Goal: Task Accomplishment & Management: Manage account settings

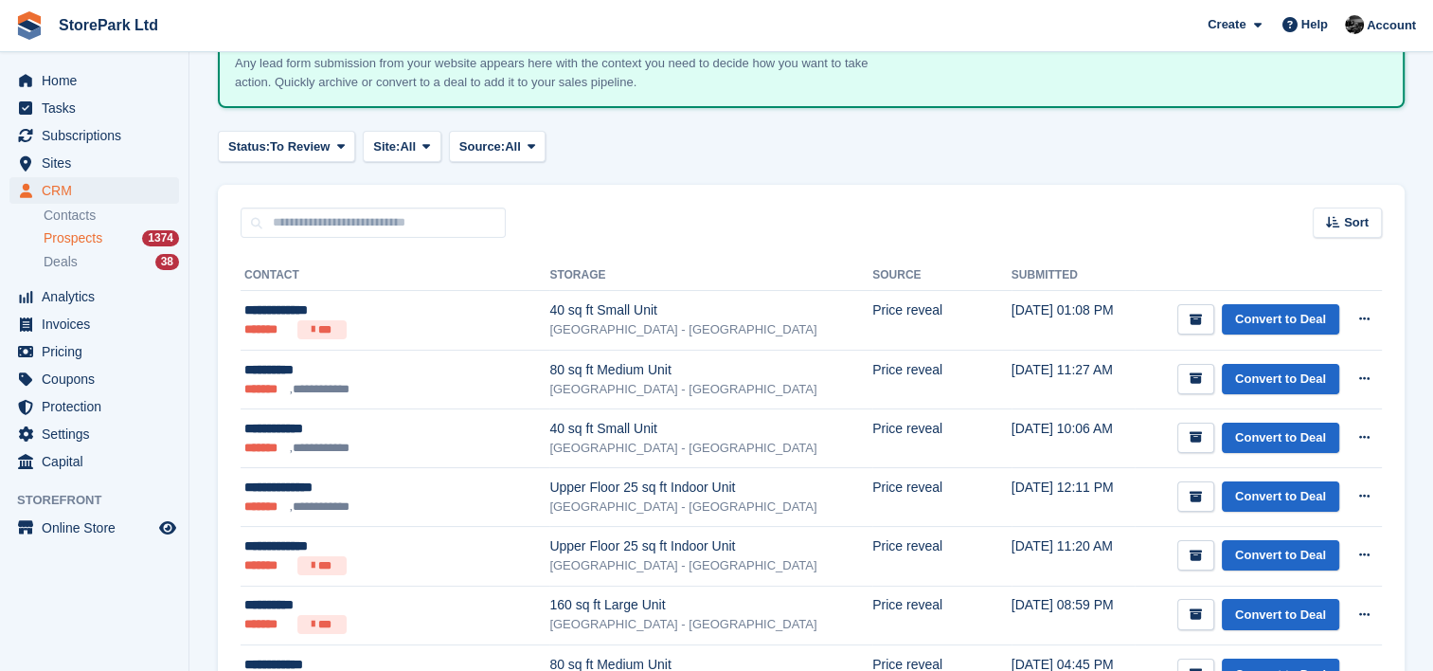
scroll to position [159, 0]
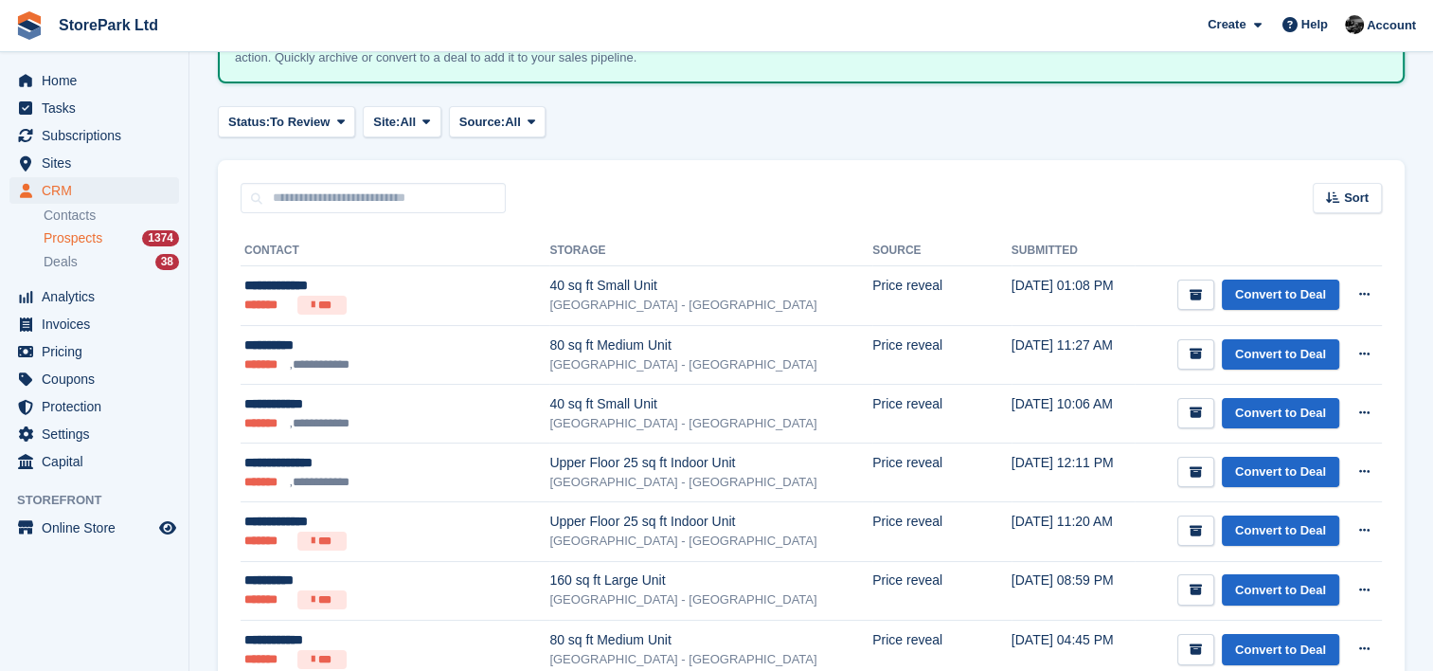
click at [753, 121] on div "Status: To Review All Archived To Review Site: All All Store Park - Bridge Work…" at bounding box center [811, 121] width 1187 height 31
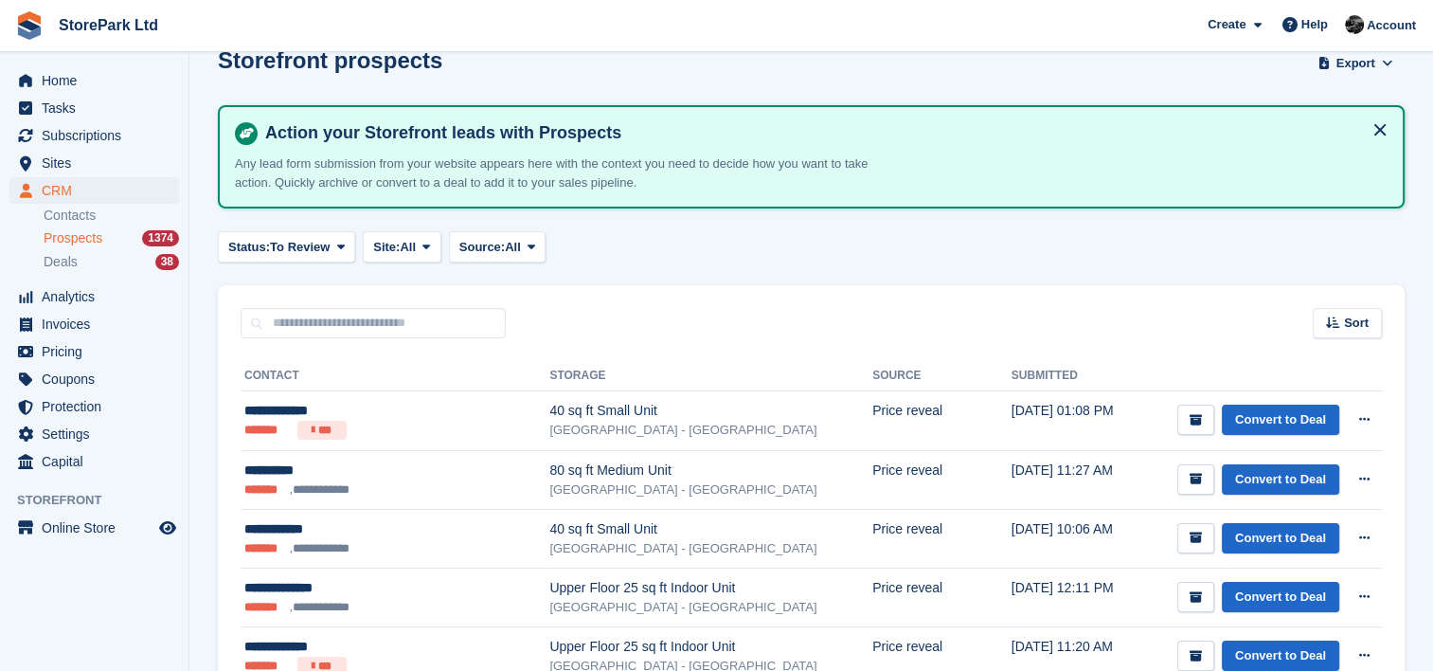
scroll to position [32, 0]
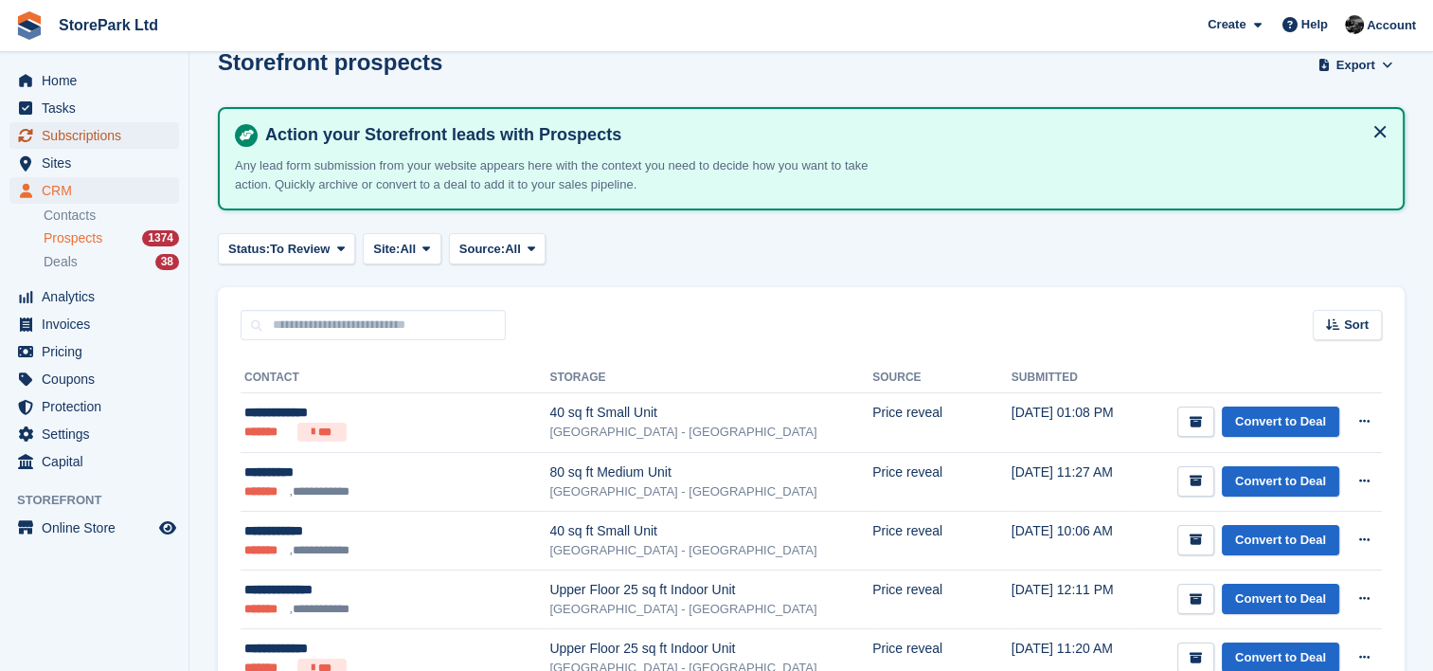
click at [115, 133] on span "Subscriptions" at bounding box center [99, 135] width 114 height 27
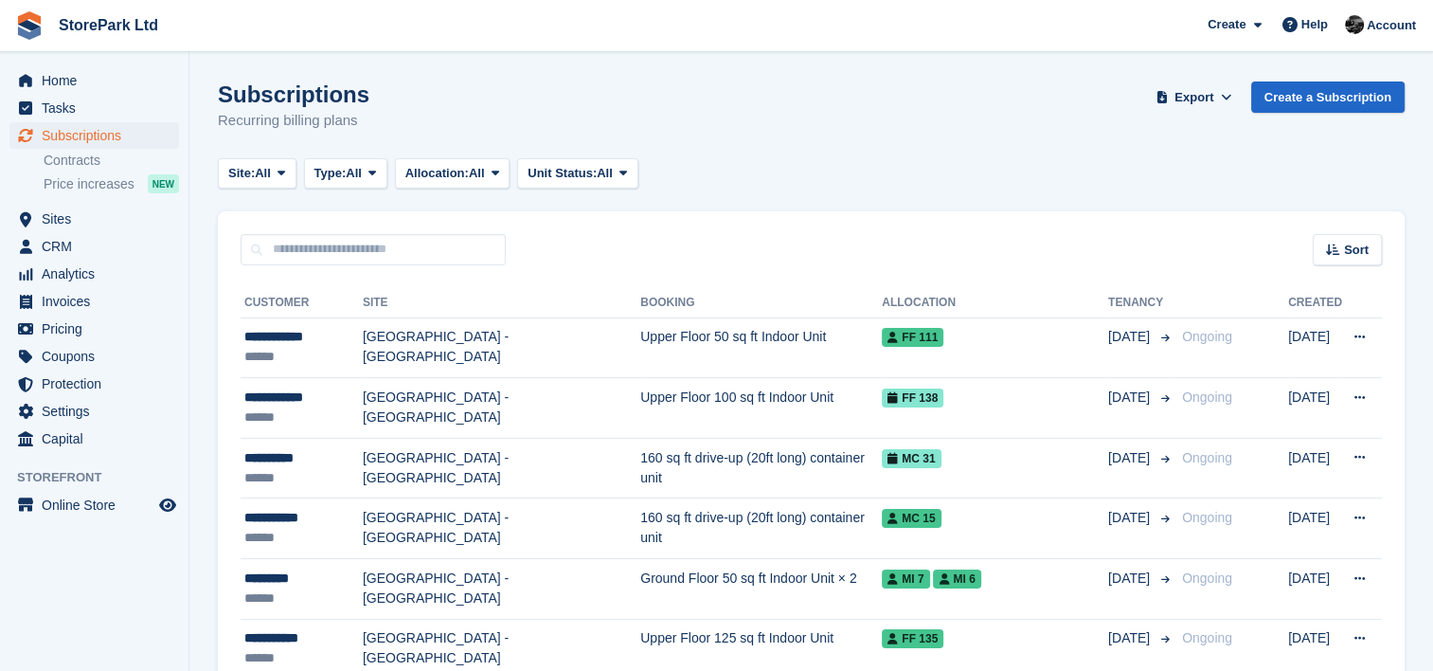
click at [677, 243] on div "Sort Sort by Customer name Date created Move in date Move out date Created (old…" at bounding box center [811, 238] width 1187 height 54
click at [94, 256] on span "CRM" at bounding box center [99, 246] width 114 height 27
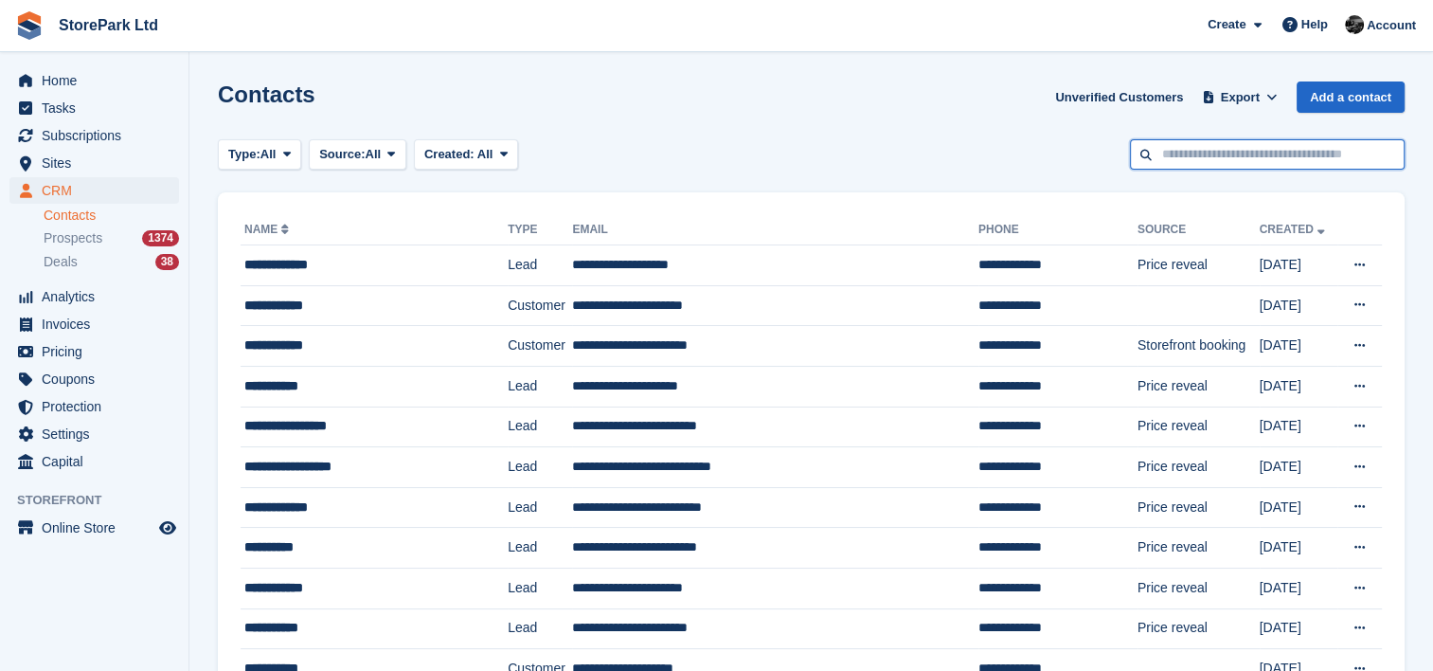
click at [1201, 167] on input "text" at bounding box center [1267, 154] width 275 height 31
type input "**********"
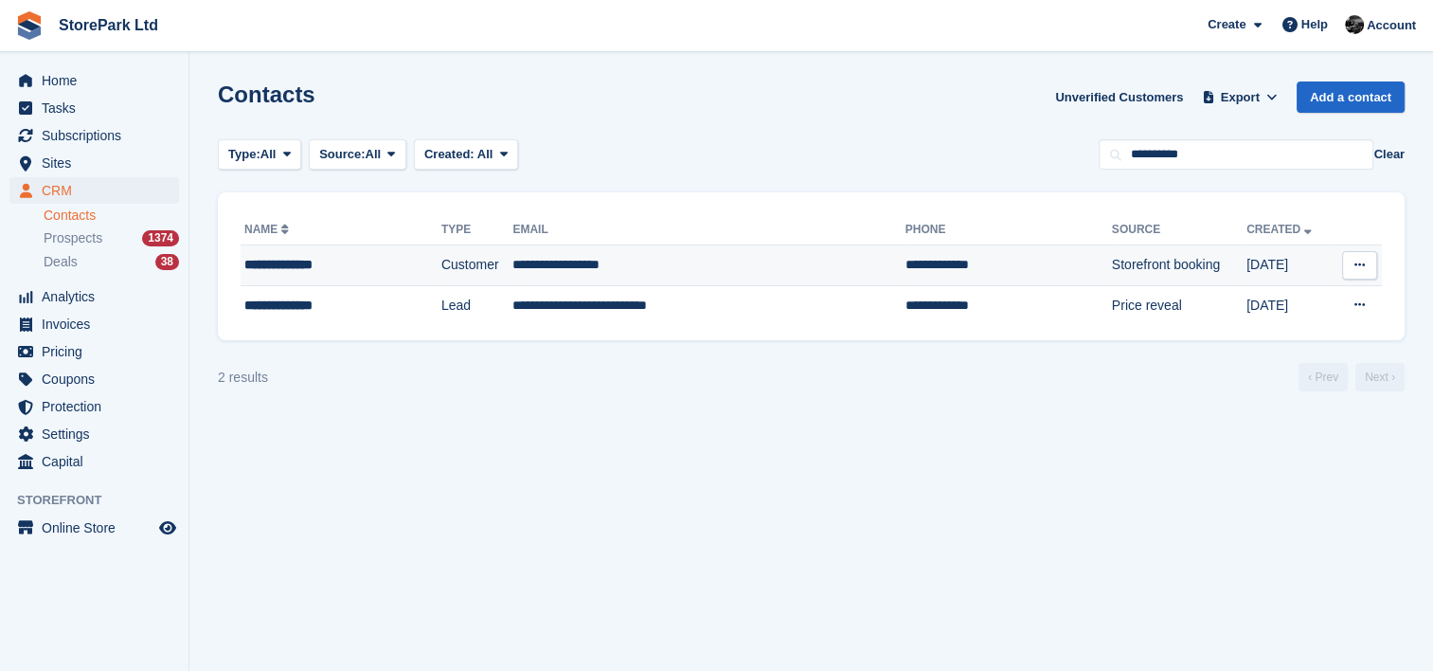
click at [392, 262] on div "**********" at bounding box center [322, 265] width 157 height 20
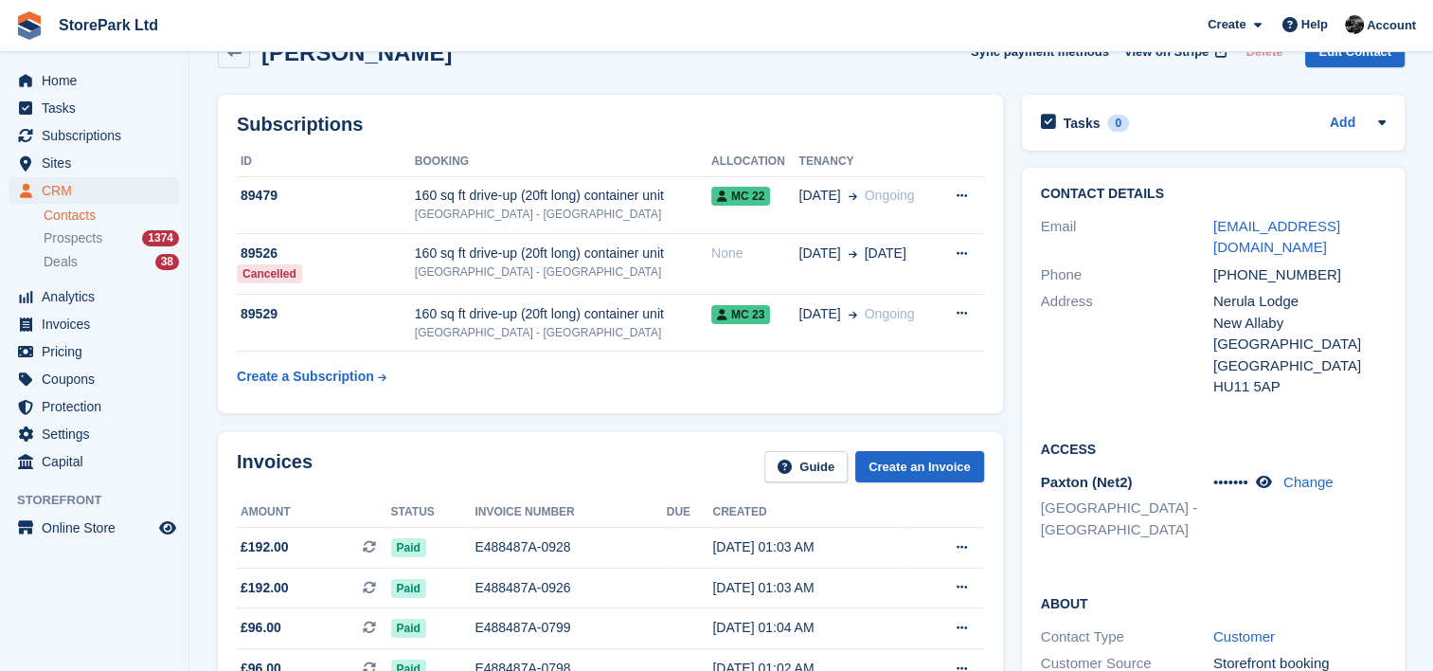
scroll to position [45, 0]
click at [538, 189] on div "160 sq ft drive-up (20ft long) container unit" at bounding box center [563, 196] width 296 height 20
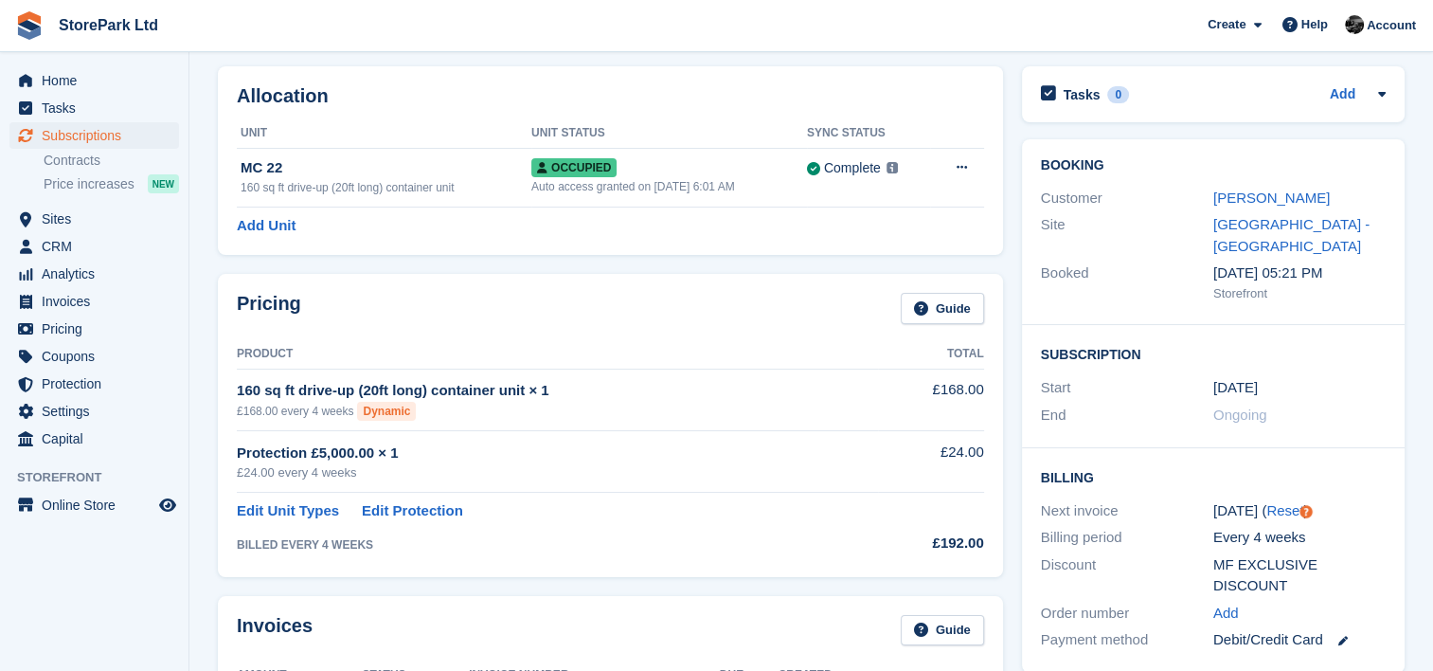
scroll to position [118, 0]
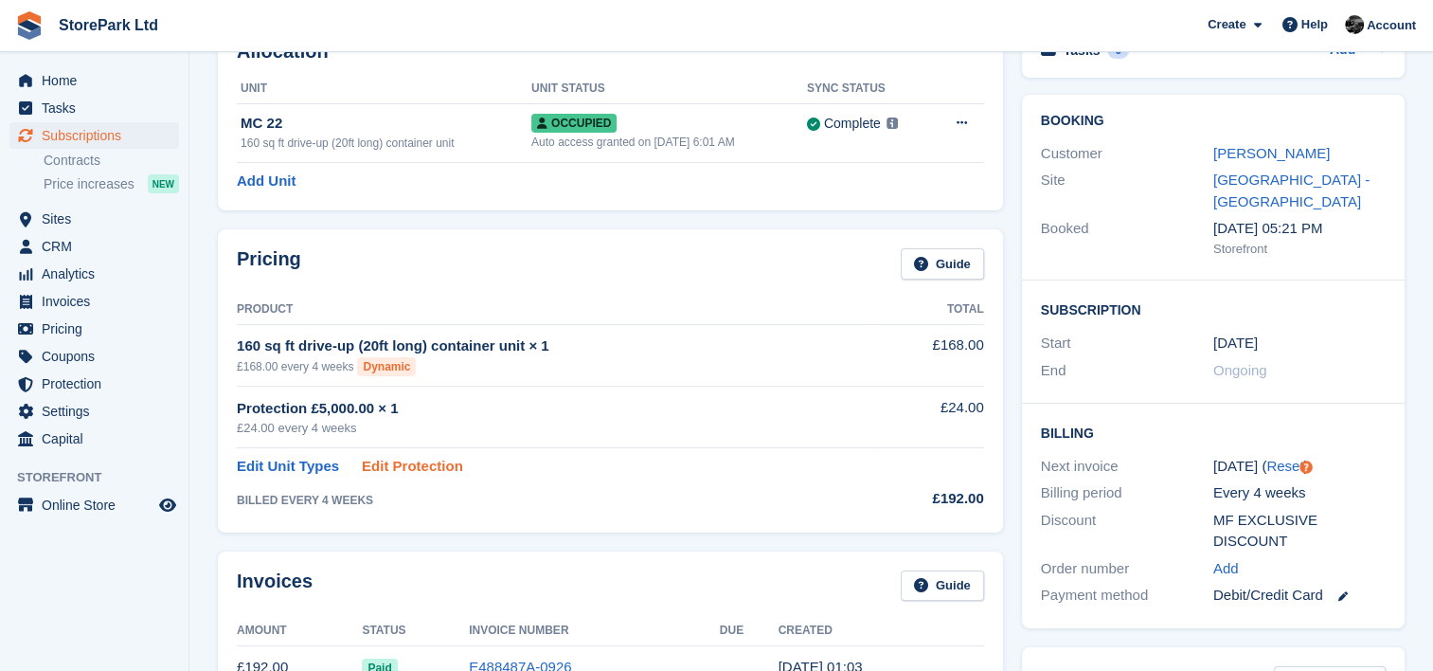
click at [420, 464] on link "Edit Protection" at bounding box center [412, 467] width 101 height 22
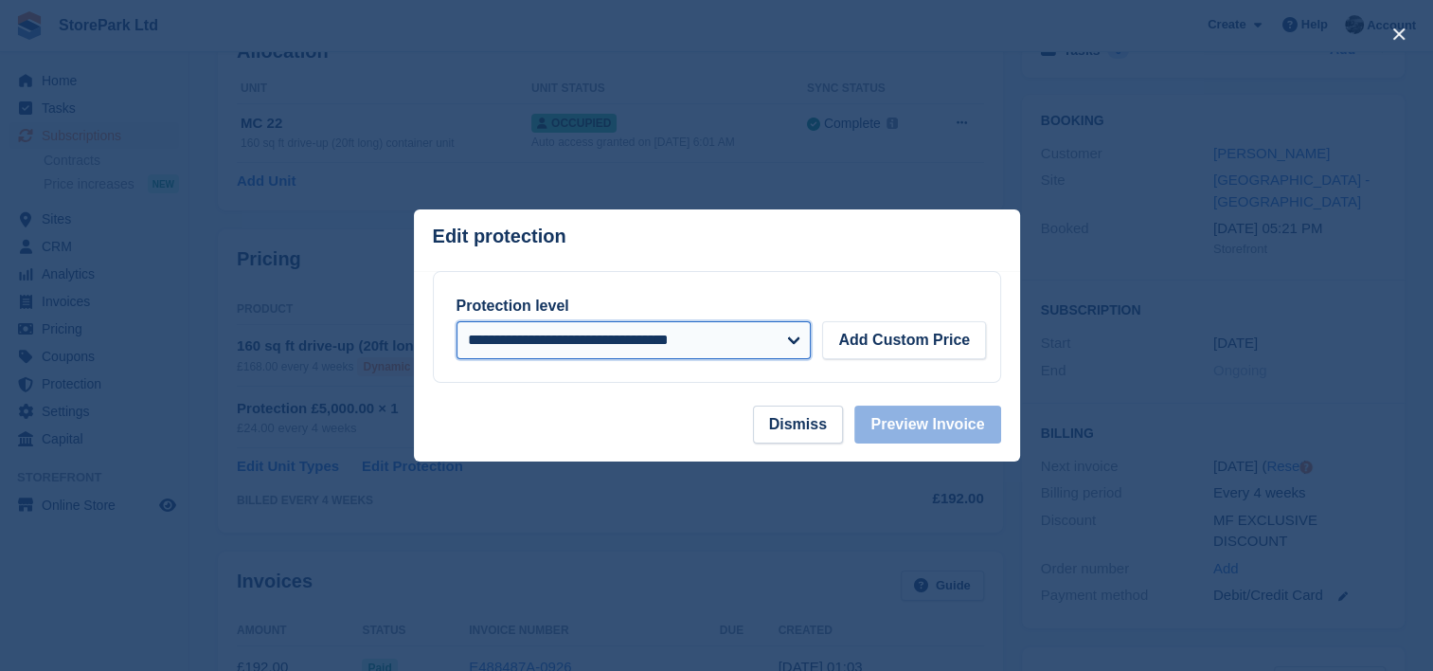
click at [700, 339] on select "**********" at bounding box center [634, 340] width 355 height 38
select select "*****"
click at [457, 321] on select "**********" at bounding box center [634, 340] width 355 height 38
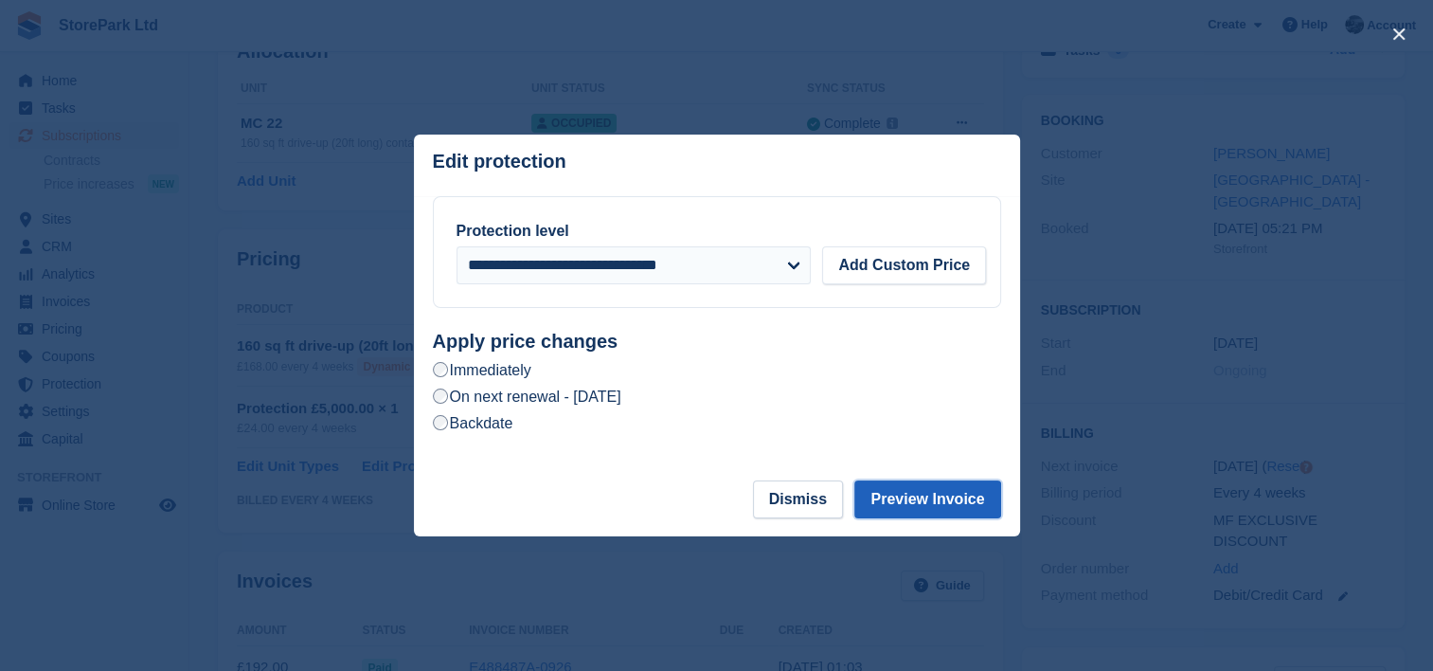
click at [900, 493] on button "Preview Invoice" at bounding box center [927, 499] width 146 height 38
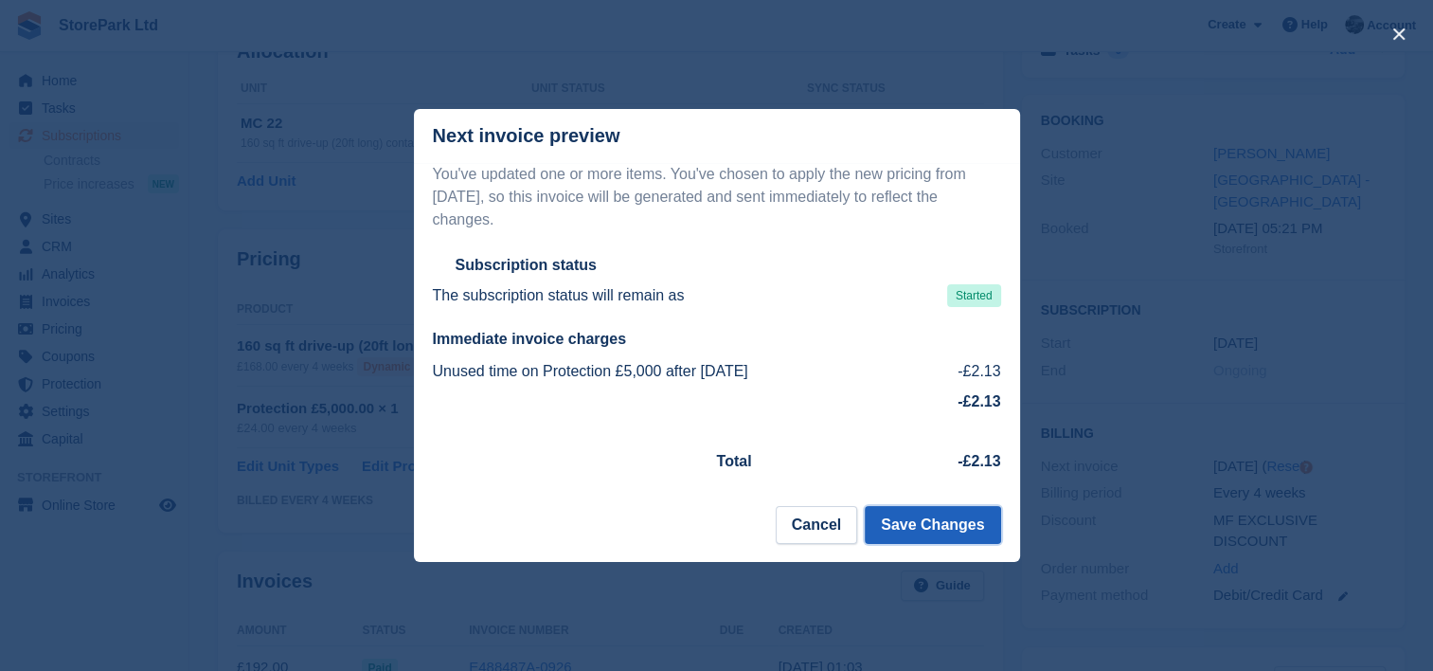
click at [918, 521] on button "Save Changes" at bounding box center [932, 525] width 135 height 38
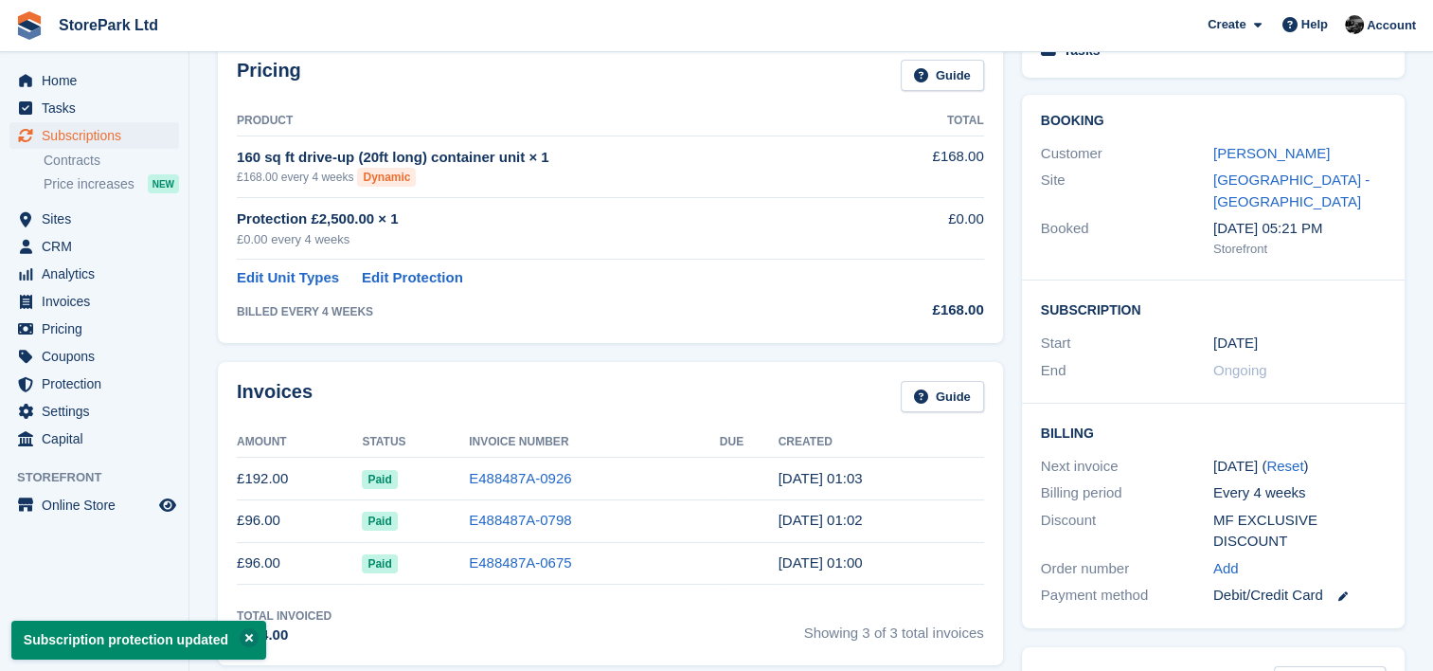
scroll to position [0, 0]
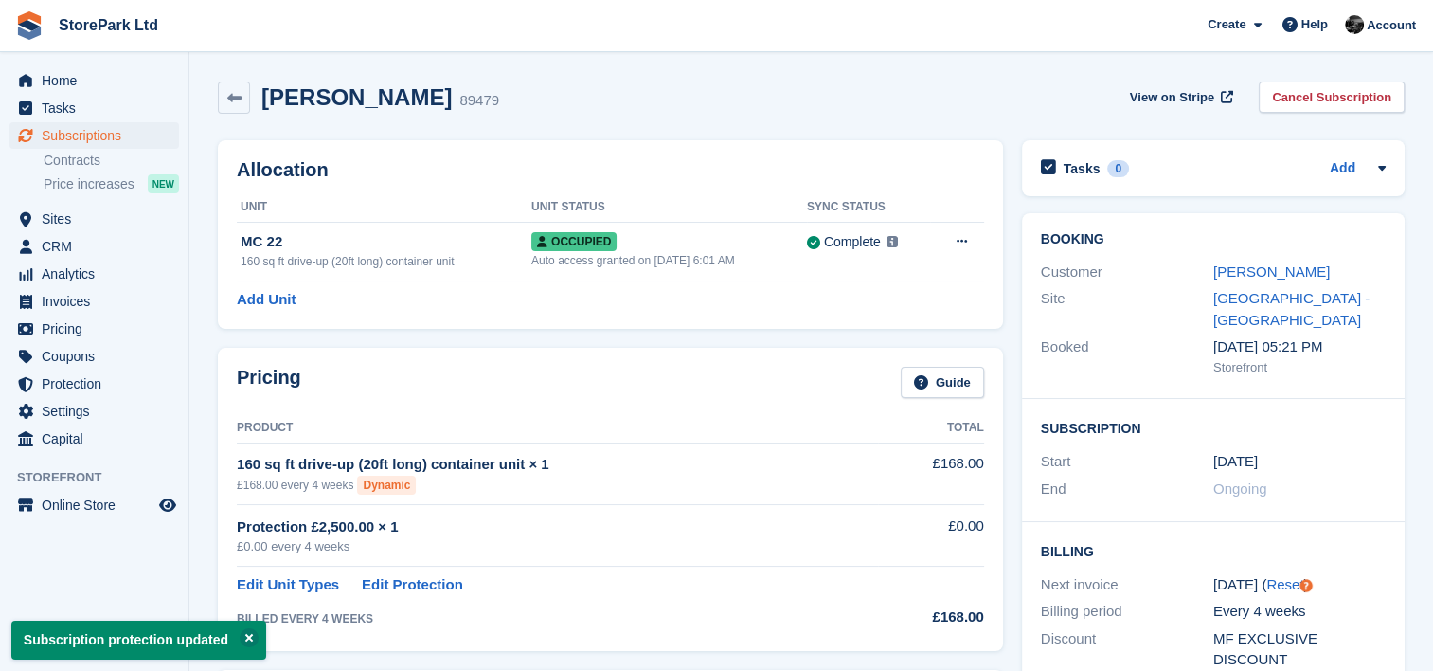
click at [1218, 280] on div "[PERSON_NAME]" at bounding box center [1299, 272] width 172 height 22
click at [1234, 273] on link "[PERSON_NAME]" at bounding box center [1271, 271] width 116 height 16
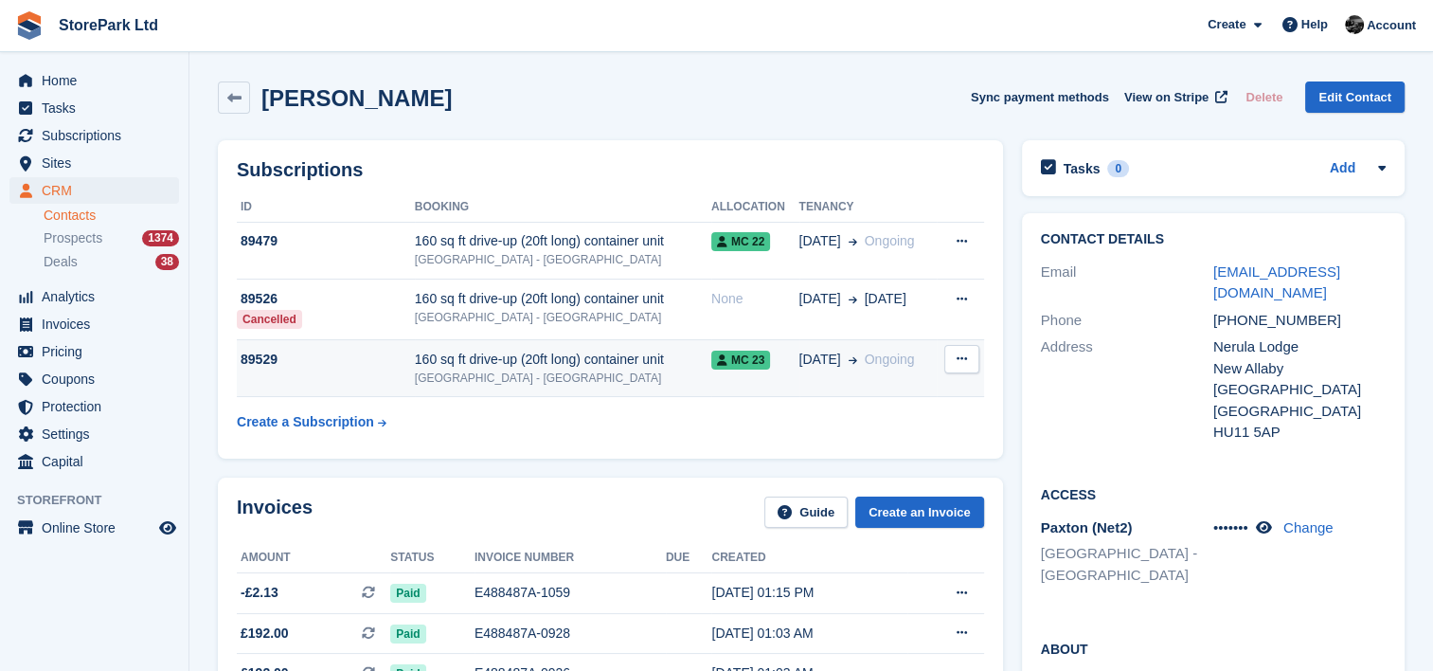
click at [598, 358] on div "160 sq ft drive-up (20ft long) container unit" at bounding box center [563, 359] width 296 height 20
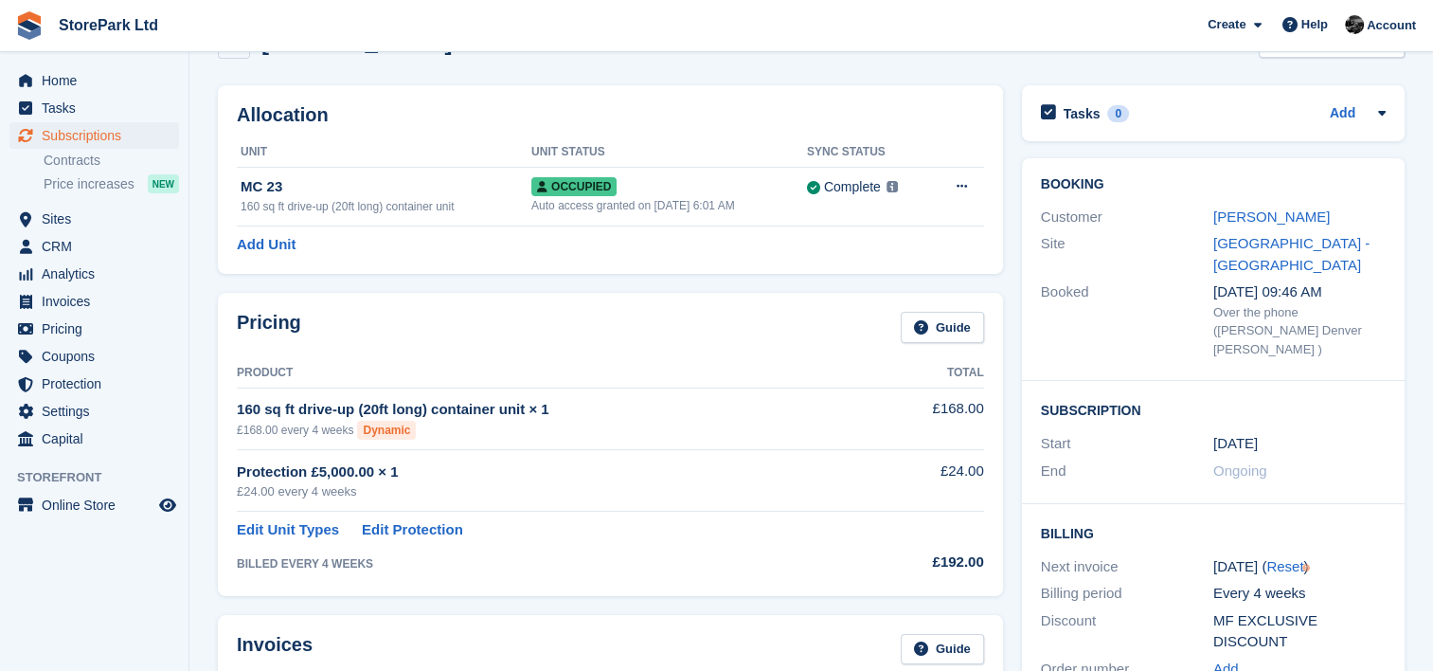
scroll to position [56, 0]
click at [710, 488] on div "£24.00 every 4 weeks" at bounding box center [557, 490] width 641 height 19
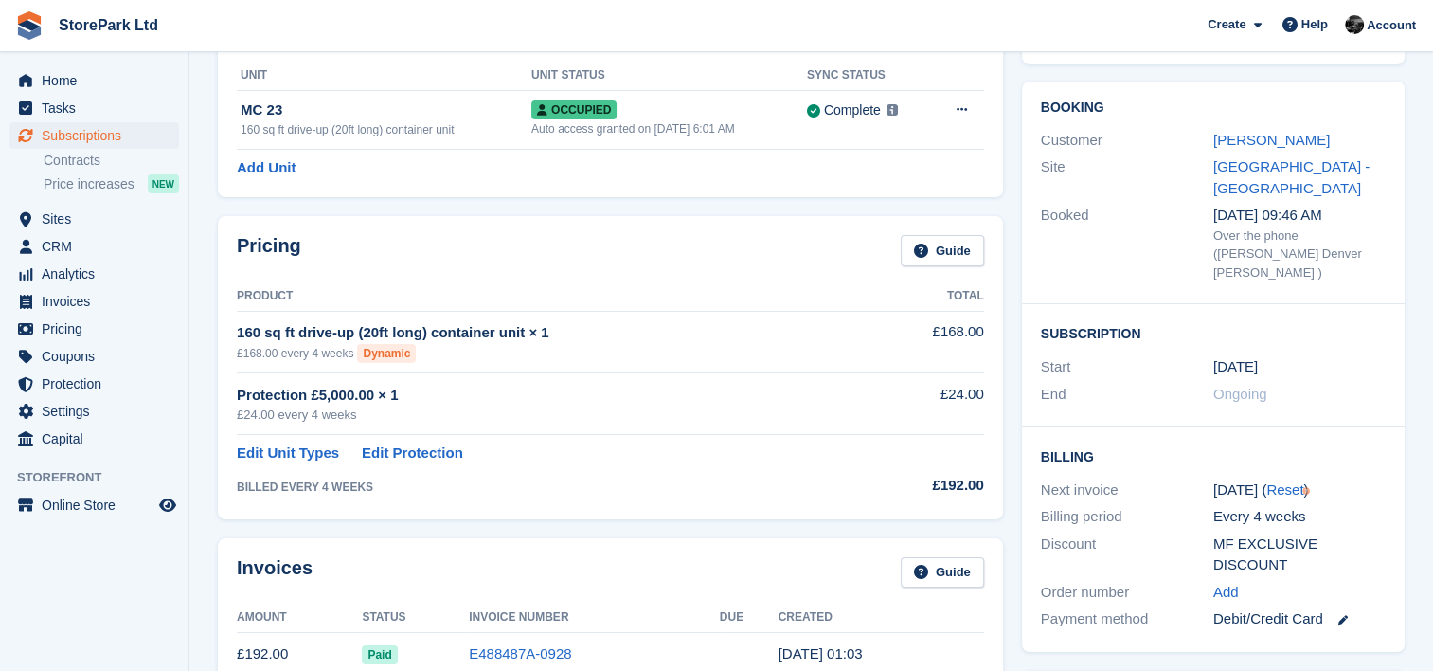
scroll to position [133, 0]
click at [419, 446] on link "Edit Protection" at bounding box center [412, 452] width 101 height 22
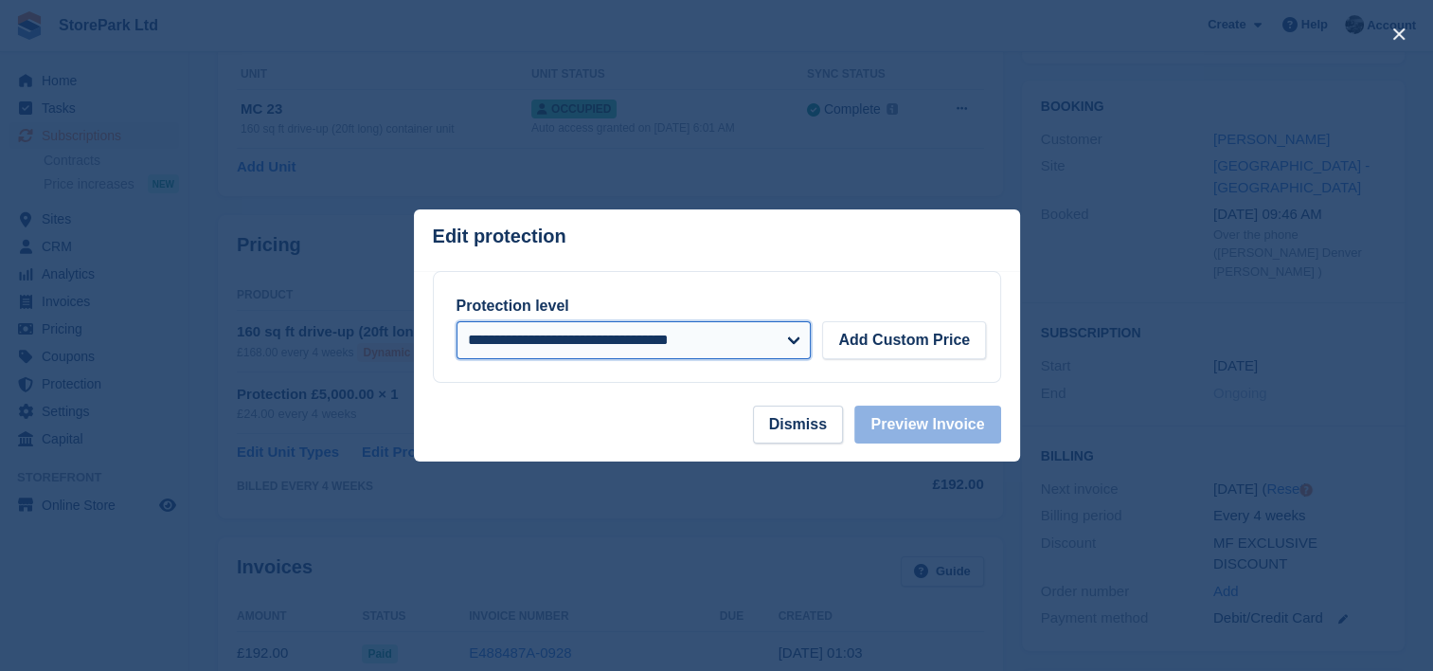
click at [708, 349] on select "**********" at bounding box center [634, 340] width 355 height 38
select select "*****"
click at [457, 321] on select "**********" at bounding box center [634, 340] width 355 height 38
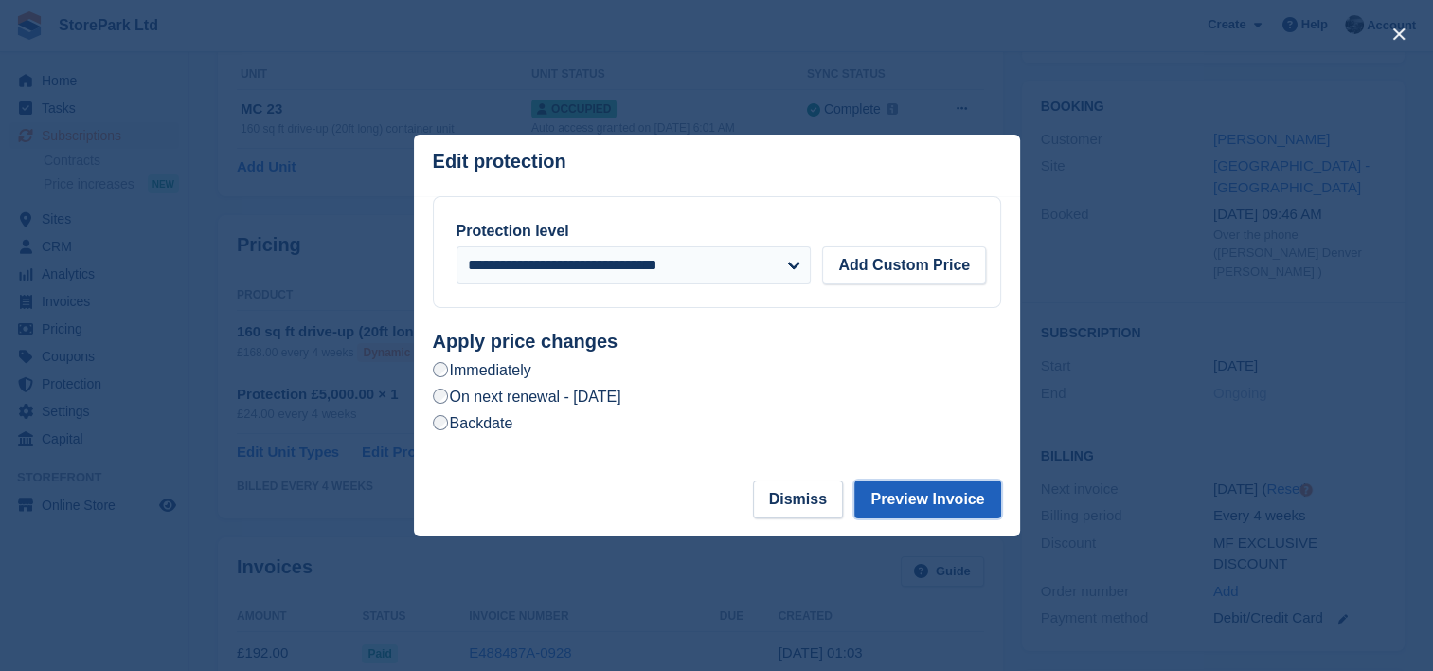
click at [947, 504] on button "Preview Invoice" at bounding box center [927, 499] width 146 height 38
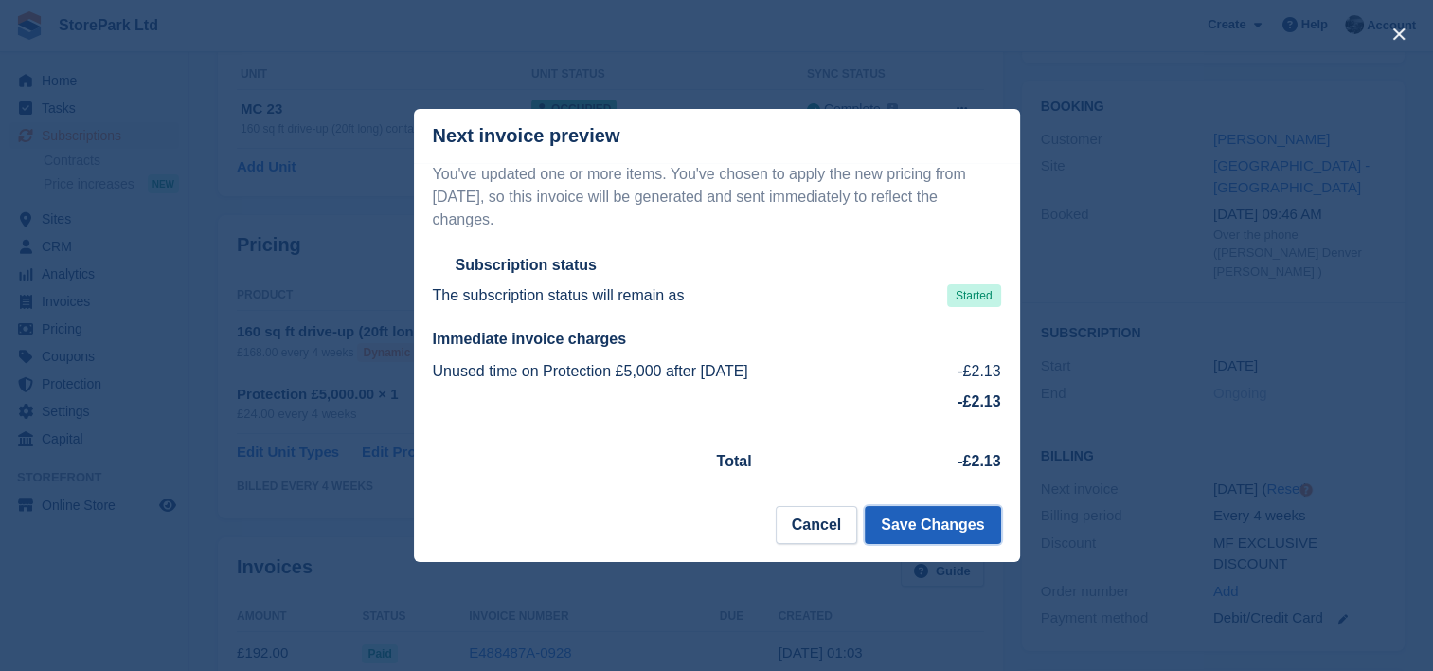
click at [941, 508] on button "Save Changes" at bounding box center [932, 525] width 135 height 38
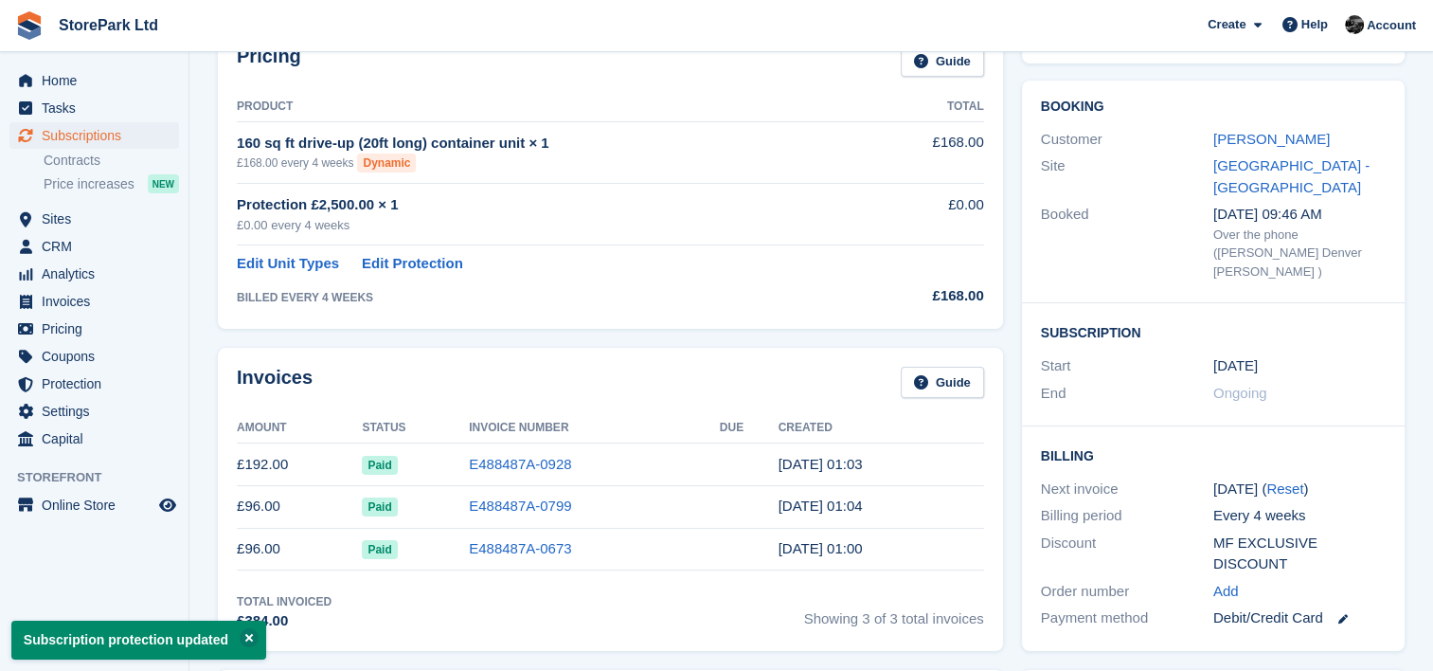
scroll to position [0, 0]
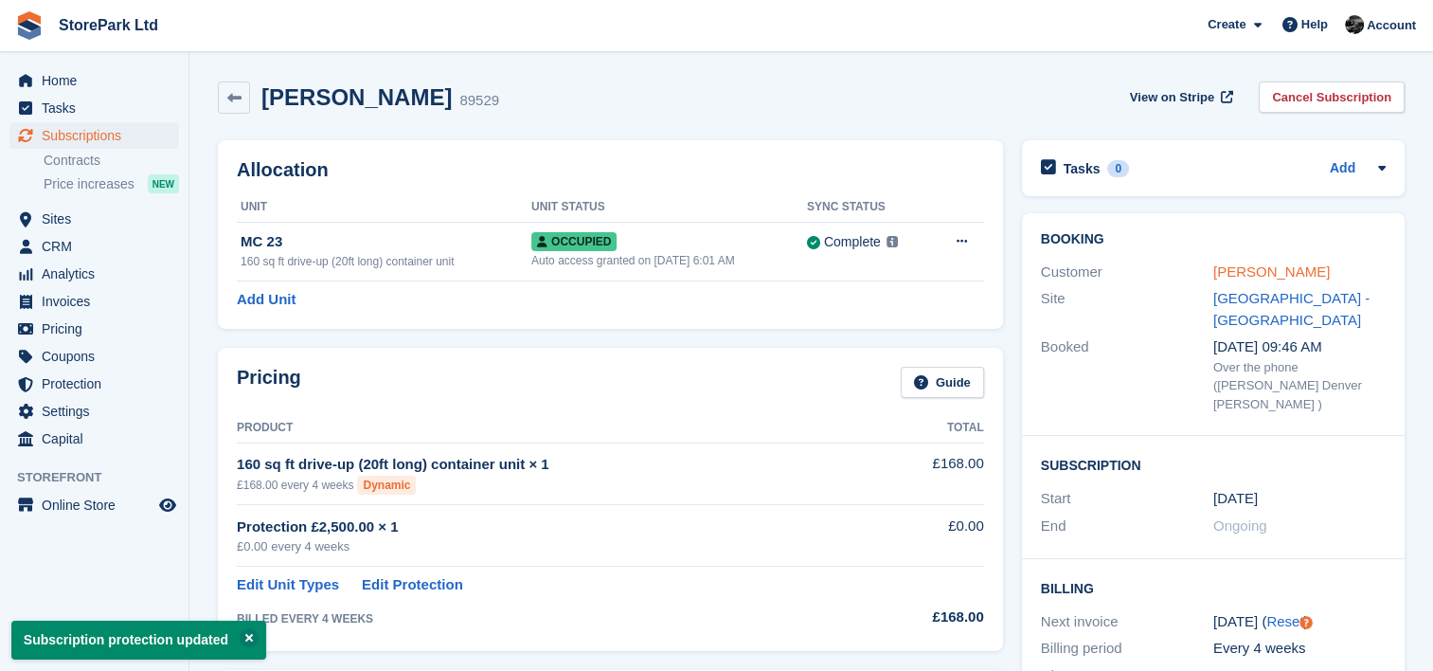
click at [1214, 268] on link "[PERSON_NAME]" at bounding box center [1271, 271] width 116 height 16
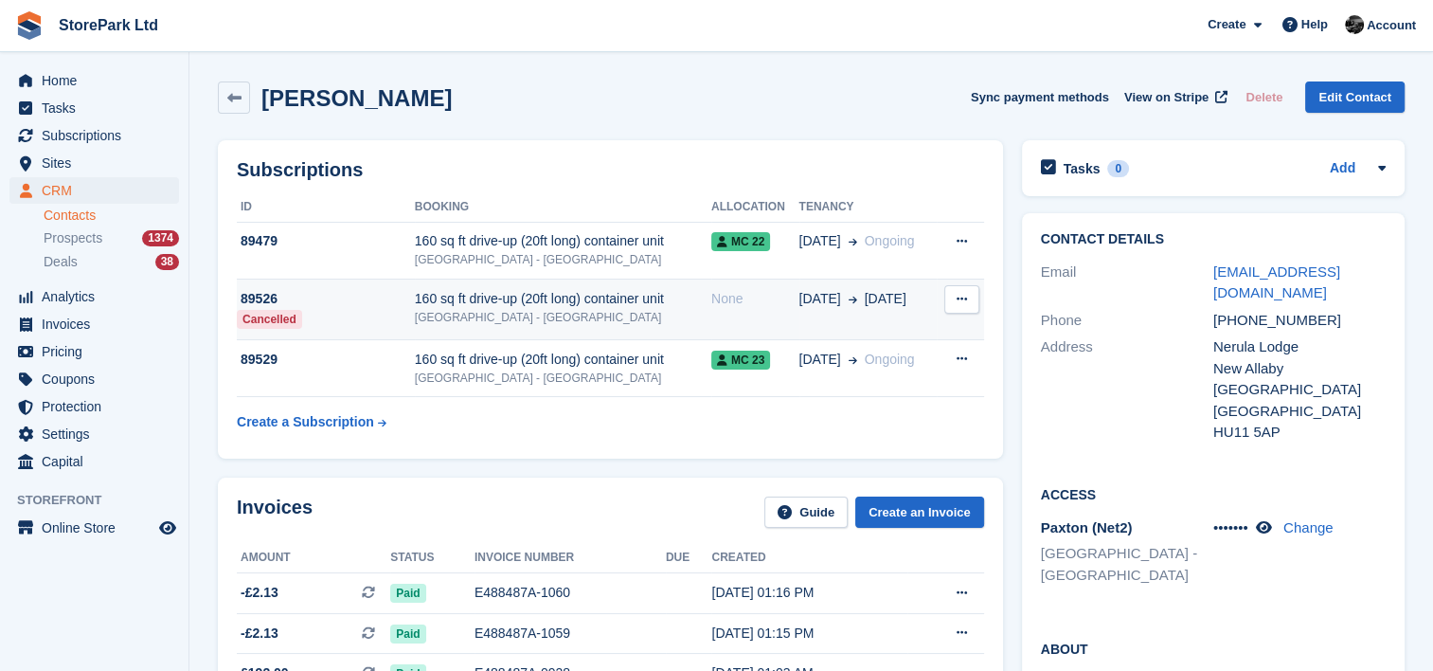
click at [955, 303] on button at bounding box center [961, 299] width 35 height 28
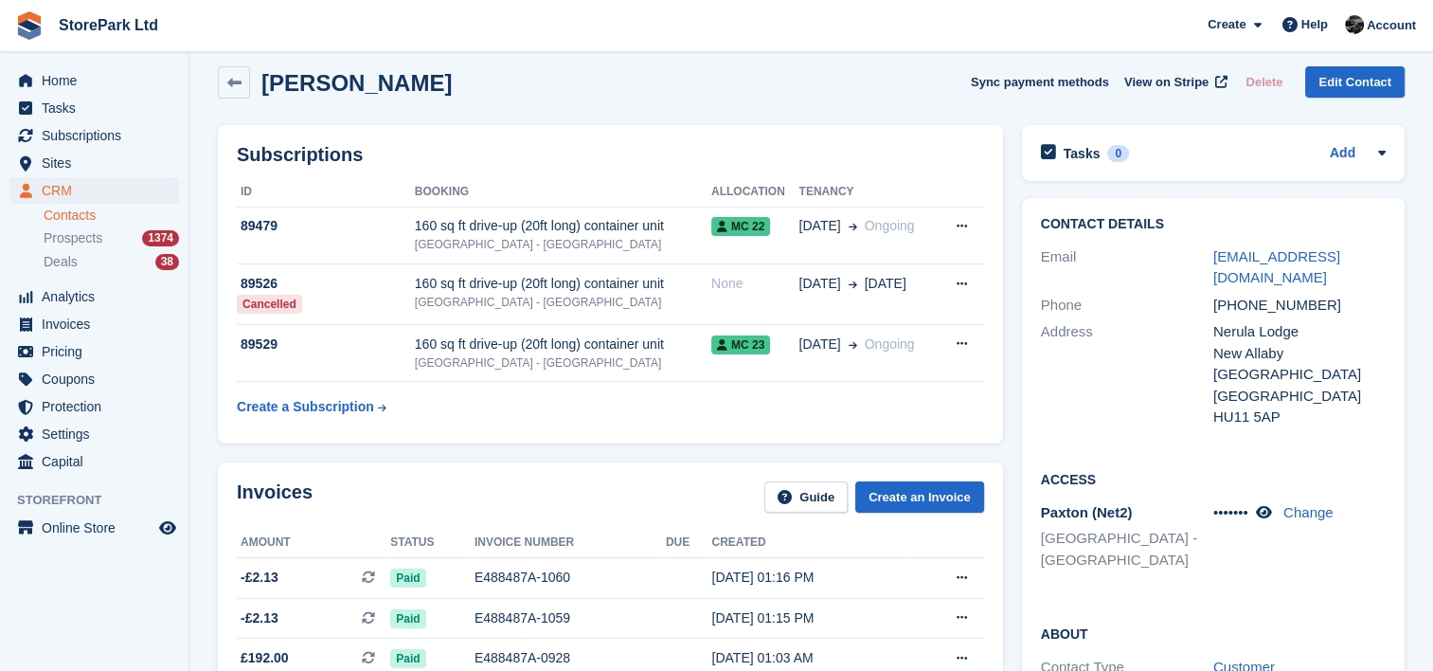
scroll to position [18, 0]
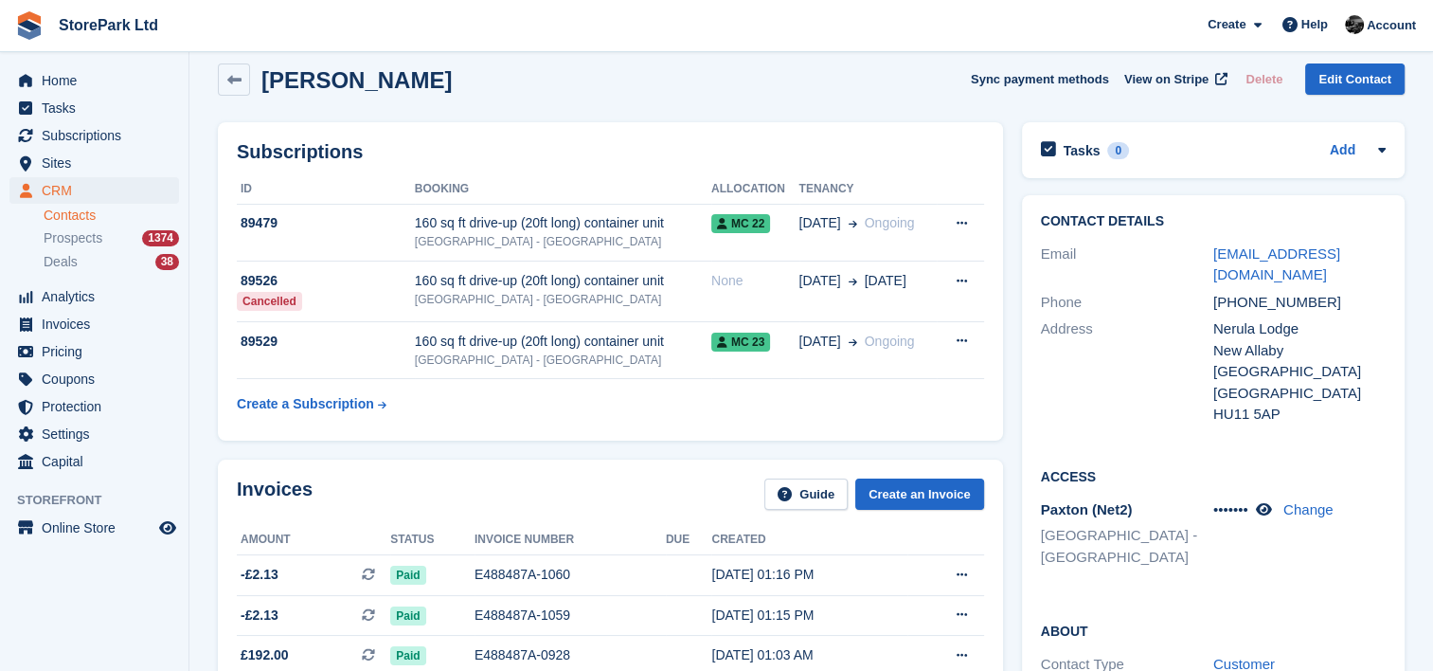
click at [1008, 367] on div "Subscriptions ID Booking Allocation Tenancy 89479 160 sq ft drive-up (20ft long…" at bounding box center [610, 281] width 804 height 337
click at [1006, 444] on div "Subscriptions ID Booking Allocation Tenancy 89479 160 sq ft drive-up (20ft long…" at bounding box center [610, 281] width 804 height 337
click at [1014, 396] on div "Contact Details Email mfhull@hotmail.com Phone +447946384854 Address Nerula Lod…" at bounding box center [1213, 602] width 402 height 832
click at [1007, 420] on div "Subscriptions ID Booking Allocation Tenancy 89479 160 sq ft drive-up (20ft long…" at bounding box center [610, 281] width 804 height 337
click at [1013, 443] on div "Contact Details Email mfhull@hotmail.com Phone +447946384854 Address Nerula Lod…" at bounding box center [1213, 602] width 402 height 832
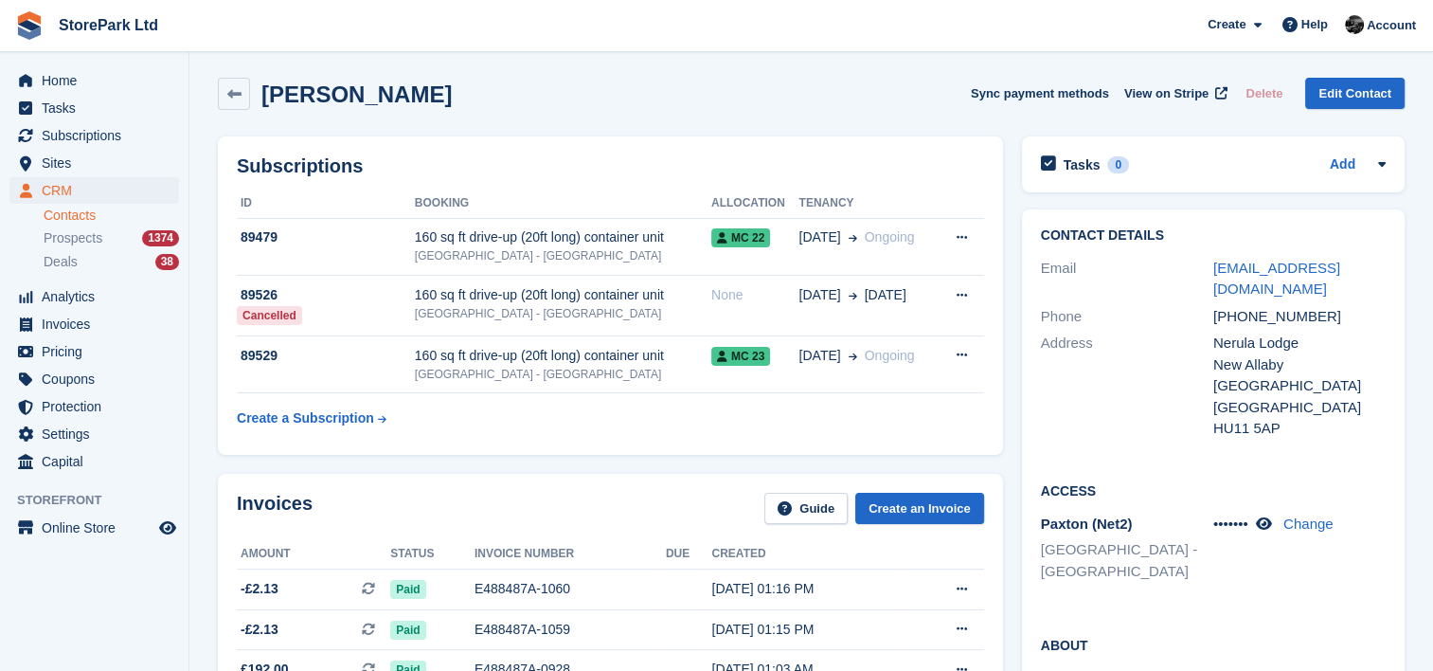
scroll to position [0, 0]
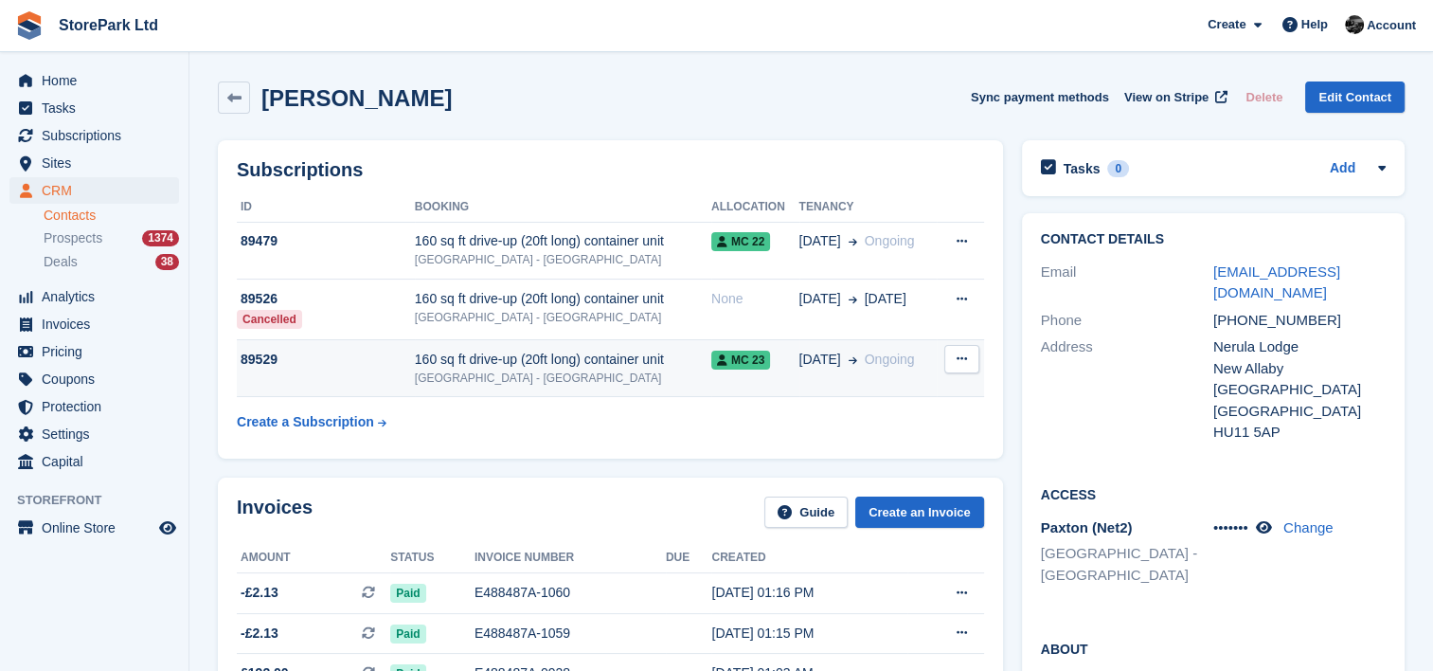
click at [621, 373] on div "[GEOGRAPHIC_DATA] - [GEOGRAPHIC_DATA]" at bounding box center [563, 377] width 296 height 17
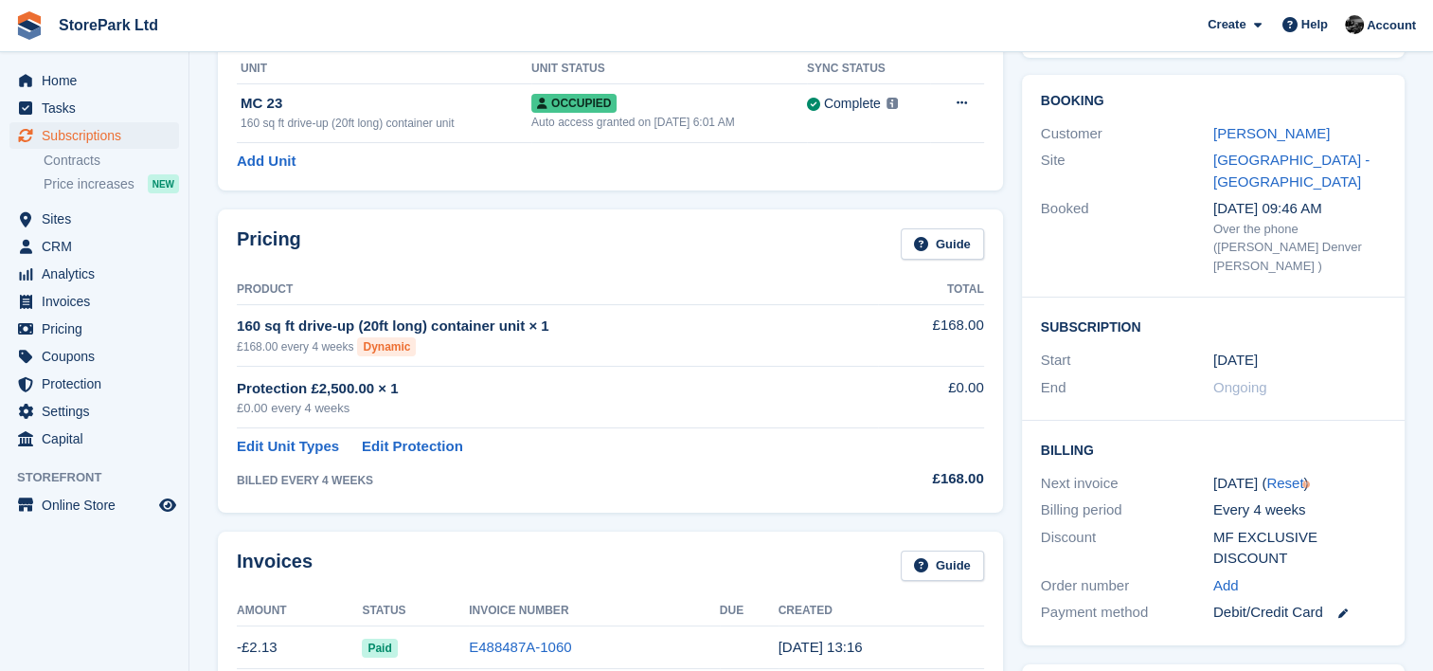
scroll to position [135, 0]
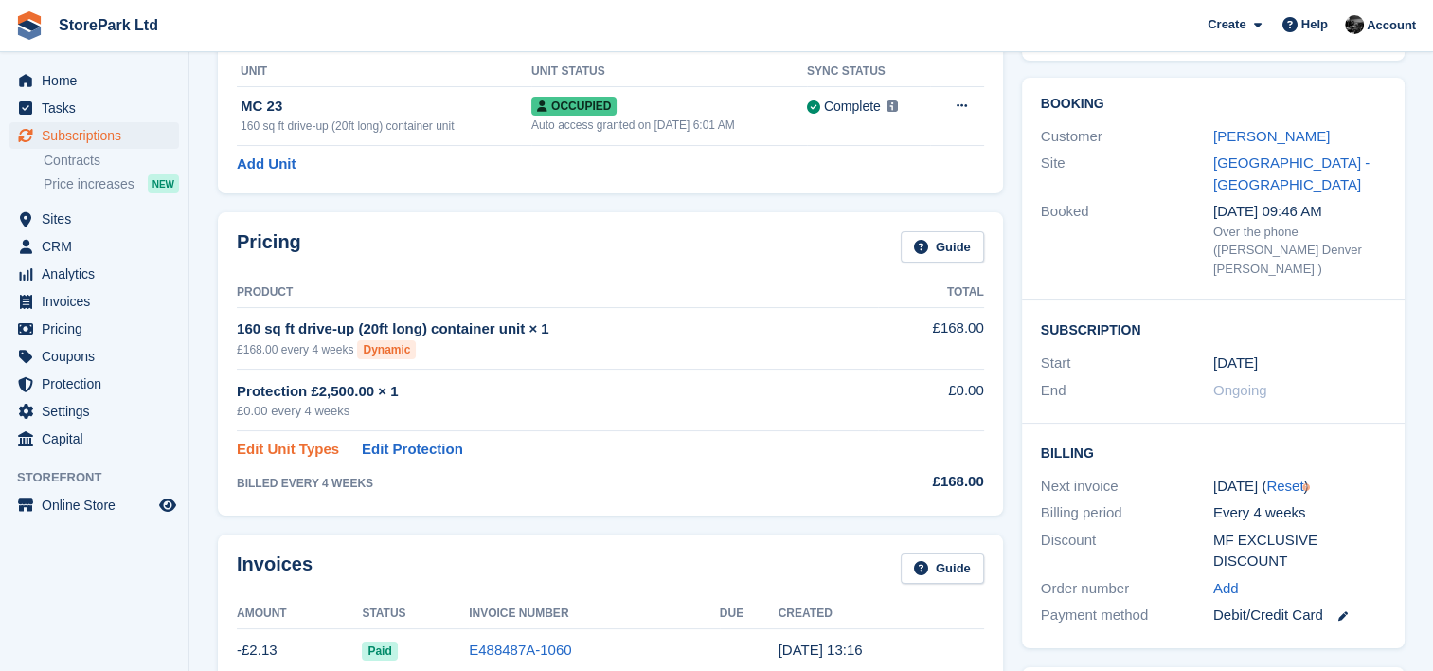
click at [306, 449] on link "Edit Unit Types" at bounding box center [288, 450] width 102 height 22
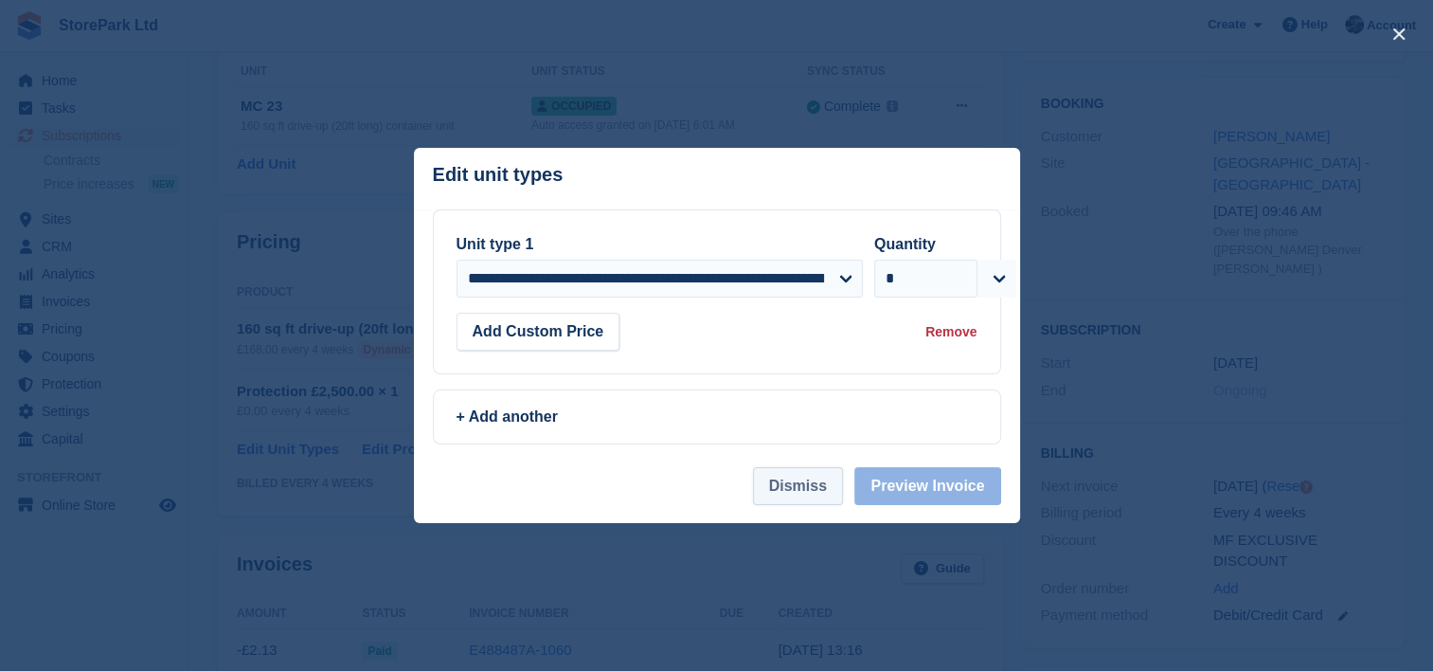
click at [780, 487] on button "Dismiss" at bounding box center [798, 486] width 90 height 38
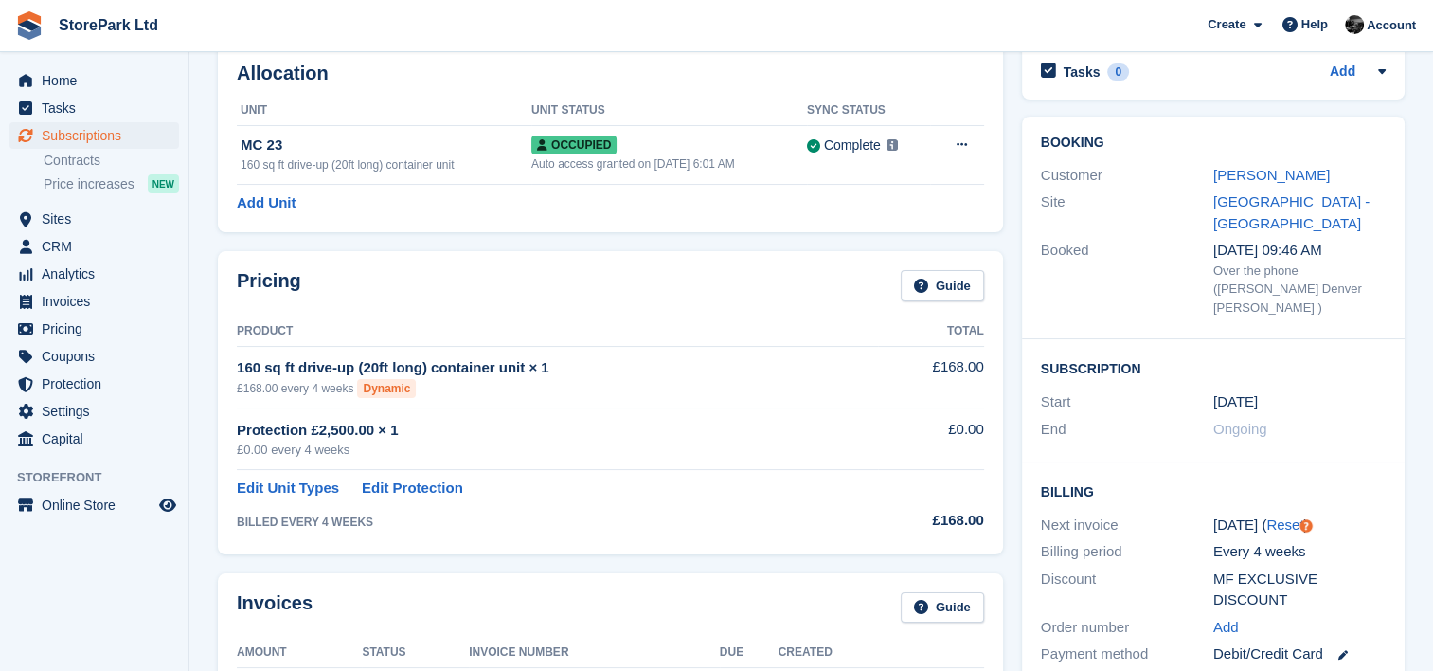
scroll to position [95, 0]
click at [268, 492] on link "Edit Unit Types" at bounding box center [288, 490] width 102 height 22
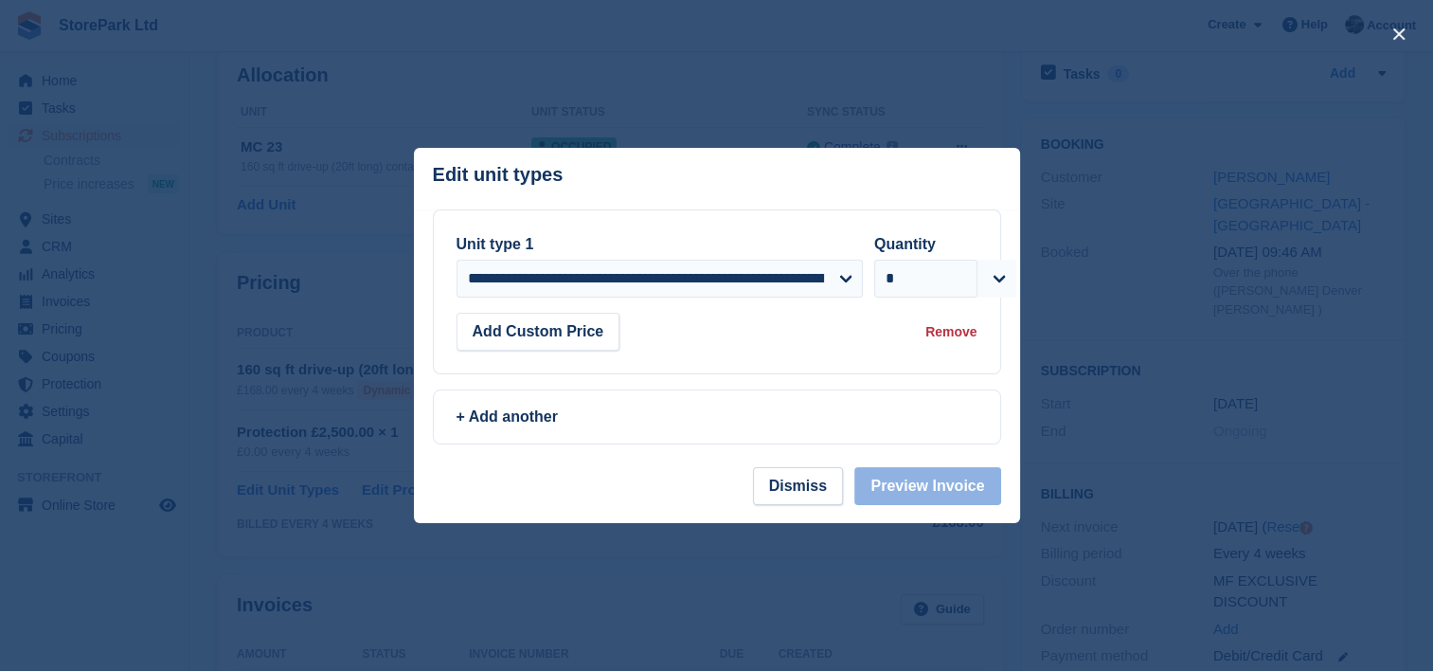
click at [830, 170] on header "Edit unit types You can't add the same unit type twice: This subscription alrea…" at bounding box center [717, 179] width 606 height 62
click at [804, 339] on div "Add Custom Price Remove" at bounding box center [717, 332] width 521 height 38
click at [739, 175] on header "Edit unit types You can't add the same unit type twice: This subscription alrea…" at bounding box center [717, 179] width 606 height 62
click at [654, 209] on header "Edit unit types You can't add the same unit type twice: This subscription alrea…" at bounding box center [717, 179] width 606 height 62
click at [702, 217] on div "**********" at bounding box center [717, 291] width 566 height 163
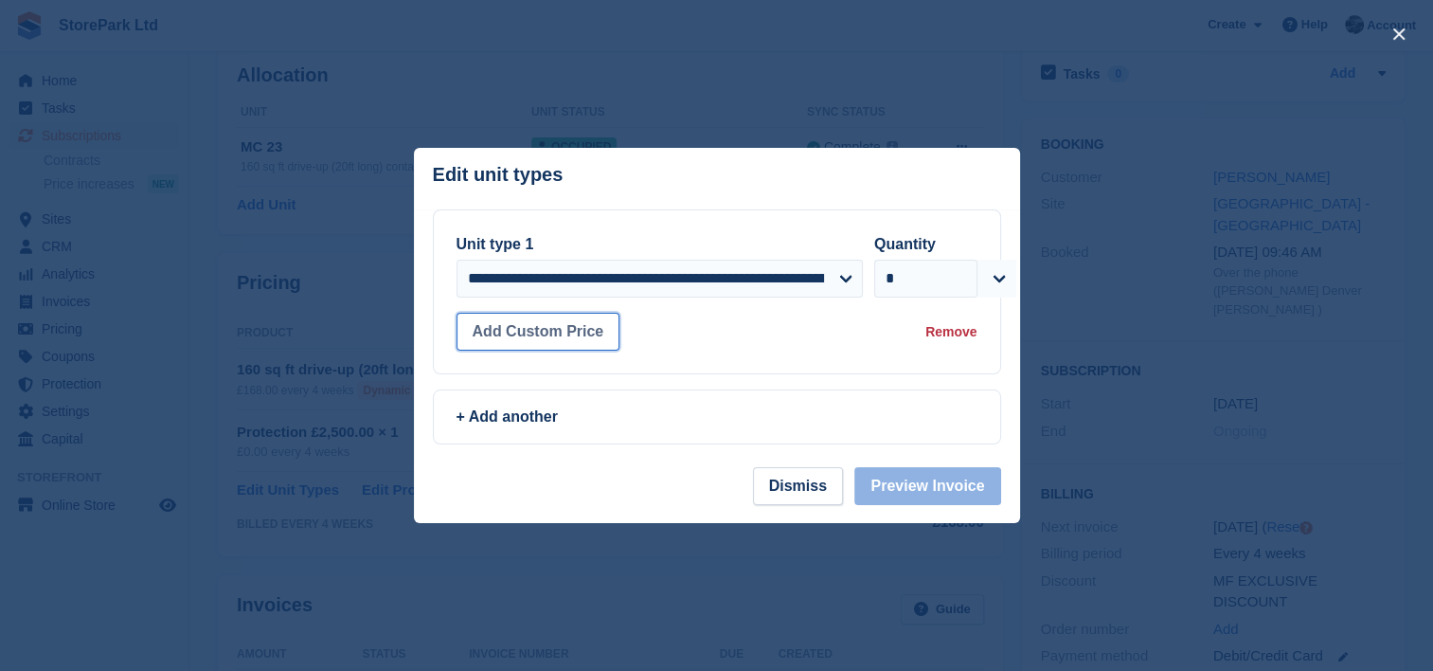
click at [602, 328] on button "Add Custom Price" at bounding box center [539, 332] width 164 height 38
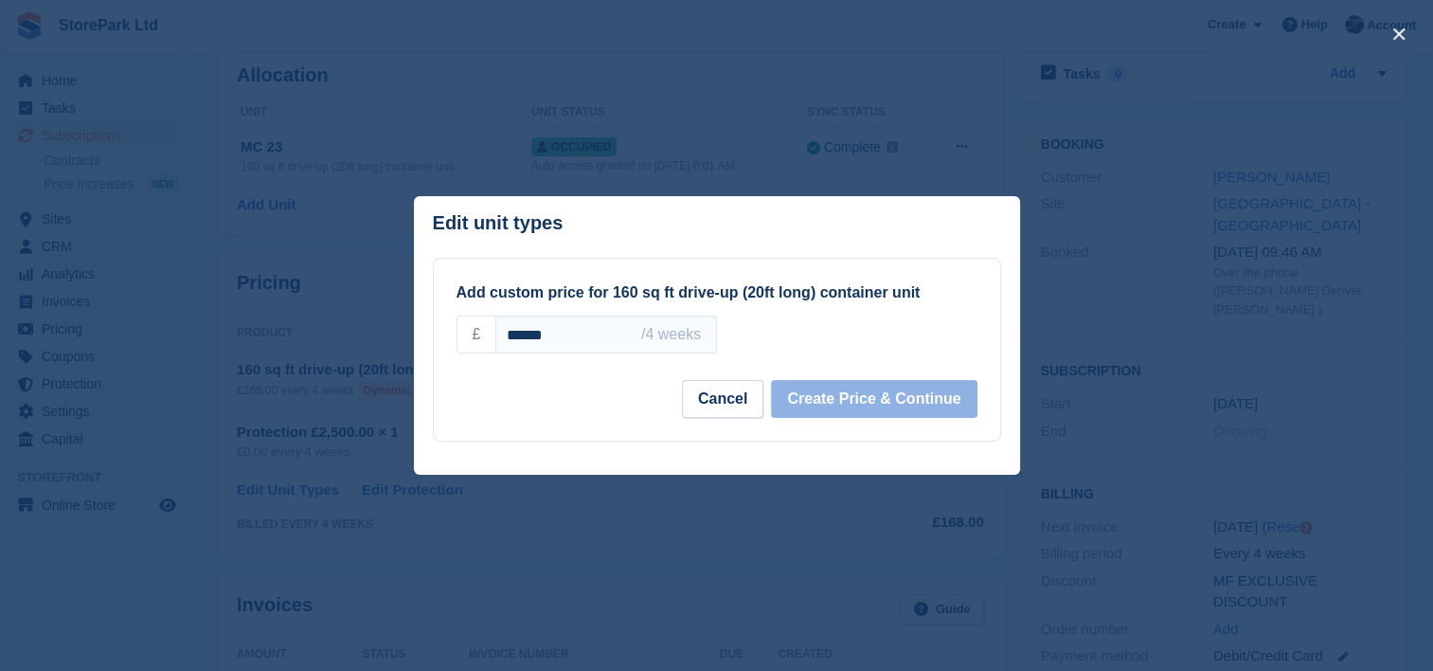
drag, startPoint x: 602, startPoint y: 330, endPoint x: 432, endPoint y: 350, distance: 171.7
click at [434, 350] on div "Add custom price for 160 sq ft drive-up (20ft long) container unit £ ****** /4 …" at bounding box center [717, 350] width 566 height 182
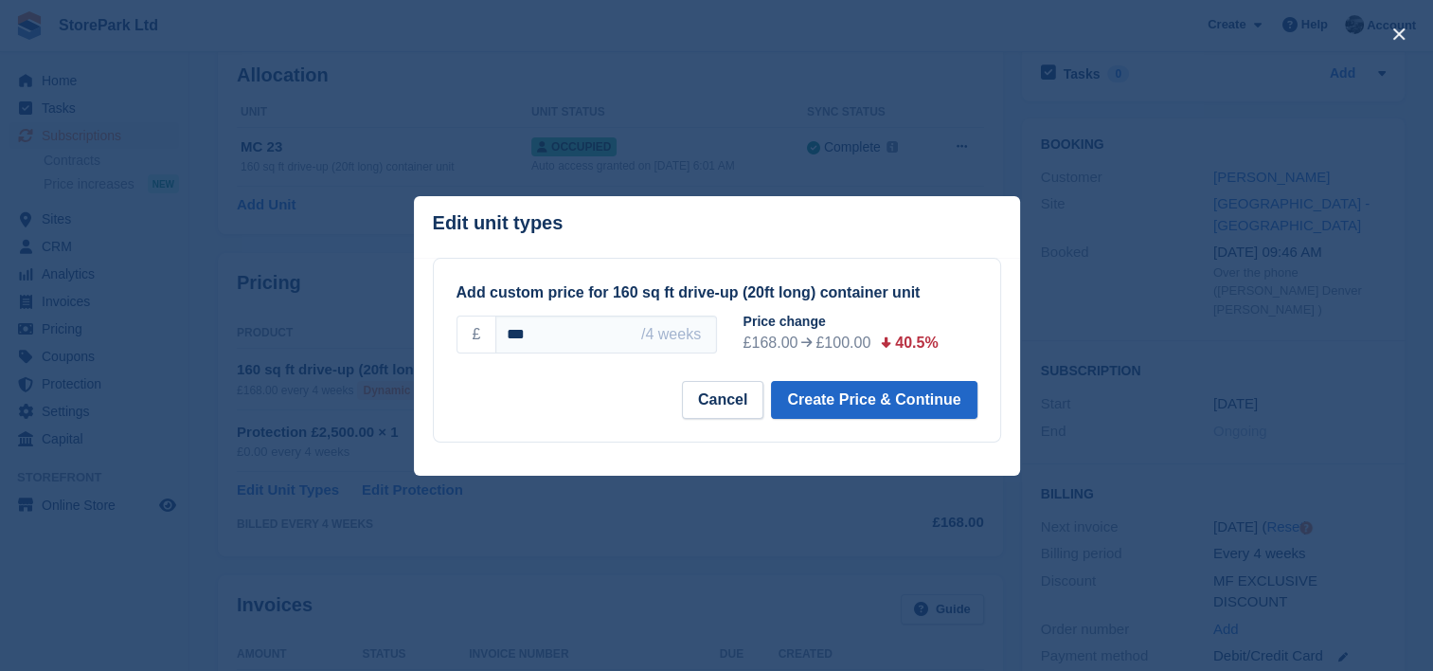
type input "***"
click at [874, 442] on div "Add custom price for 160 sq ft drive-up (20ft long) container unit £ *** /4 wee…" at bounding box center [717, 350] width 568 height 185
click at [884, 405] on button "Create Price & Continue" at bounding box center [874, 400] width 206 height 38
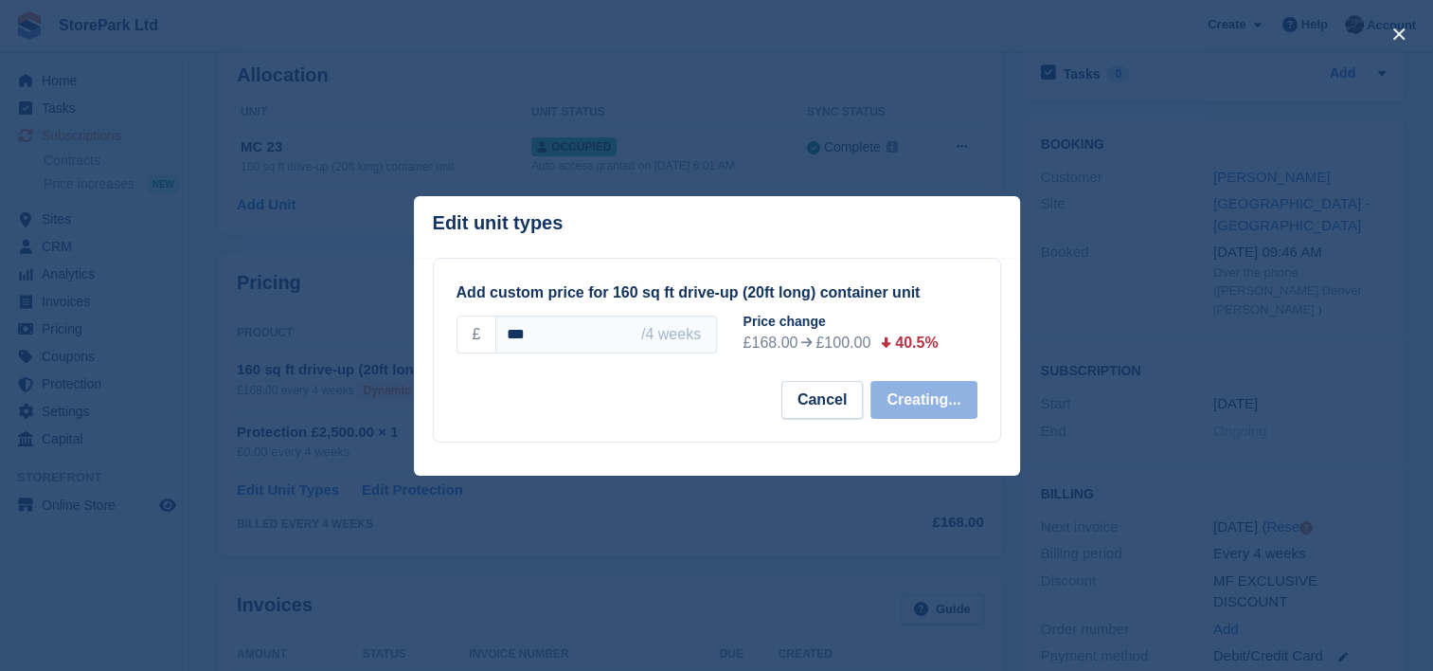
select select "*****"
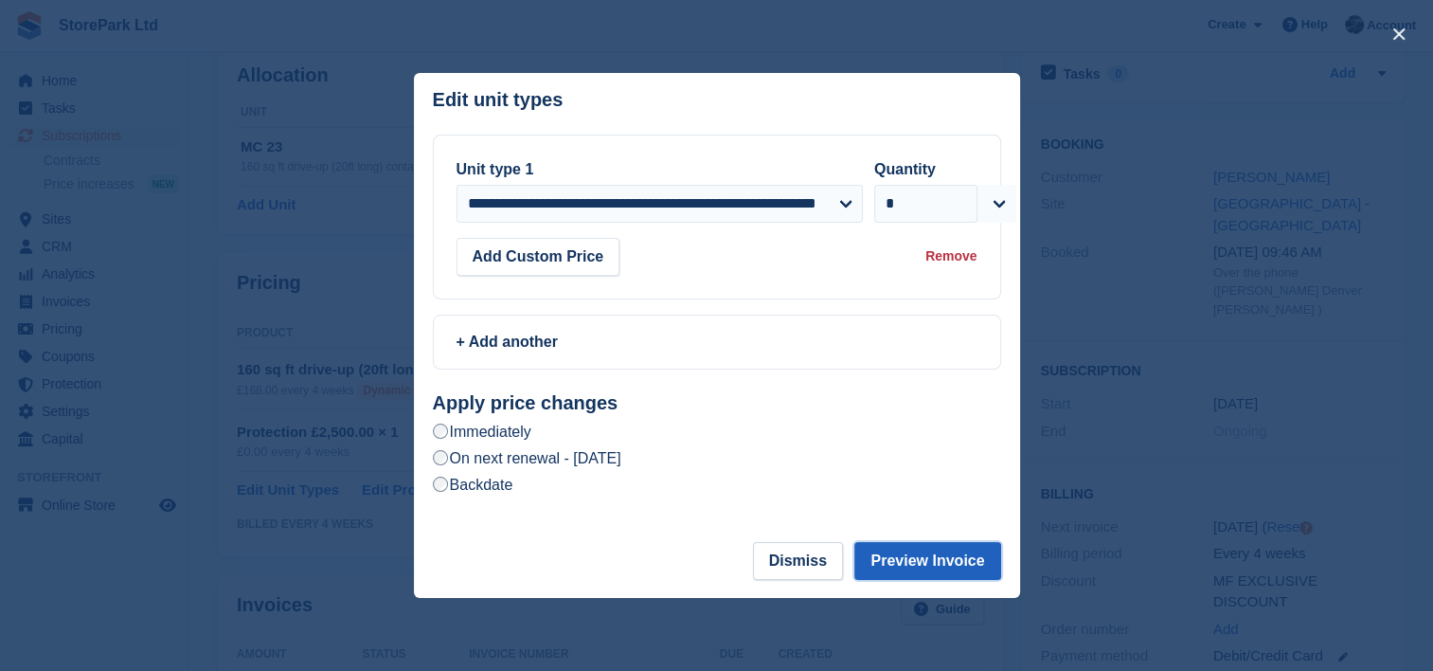
click at [941, 564] on button "Preview Invoice" at bounding box center [927, 561] width 146 height 38
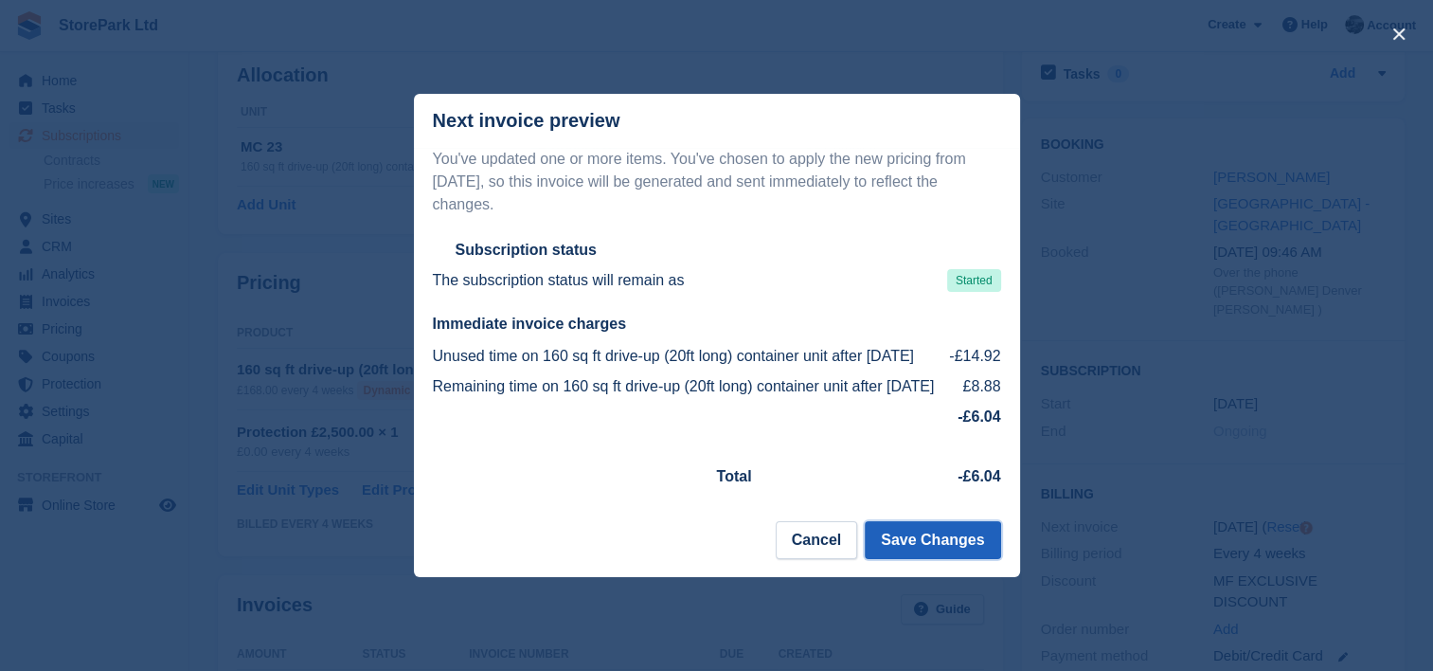
click at [936, 552] on button "Save Changes" at bounding box center [932, 540] width 135 height 38
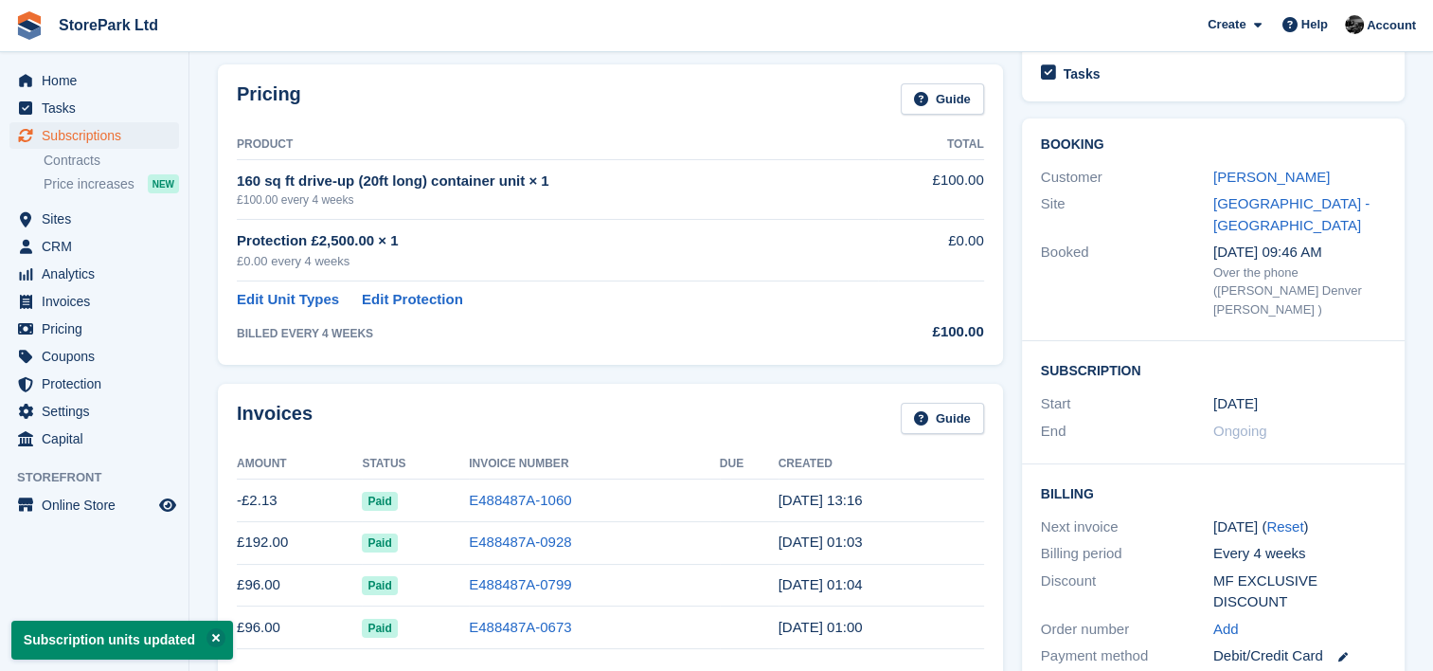
scroll to position [0, 0]
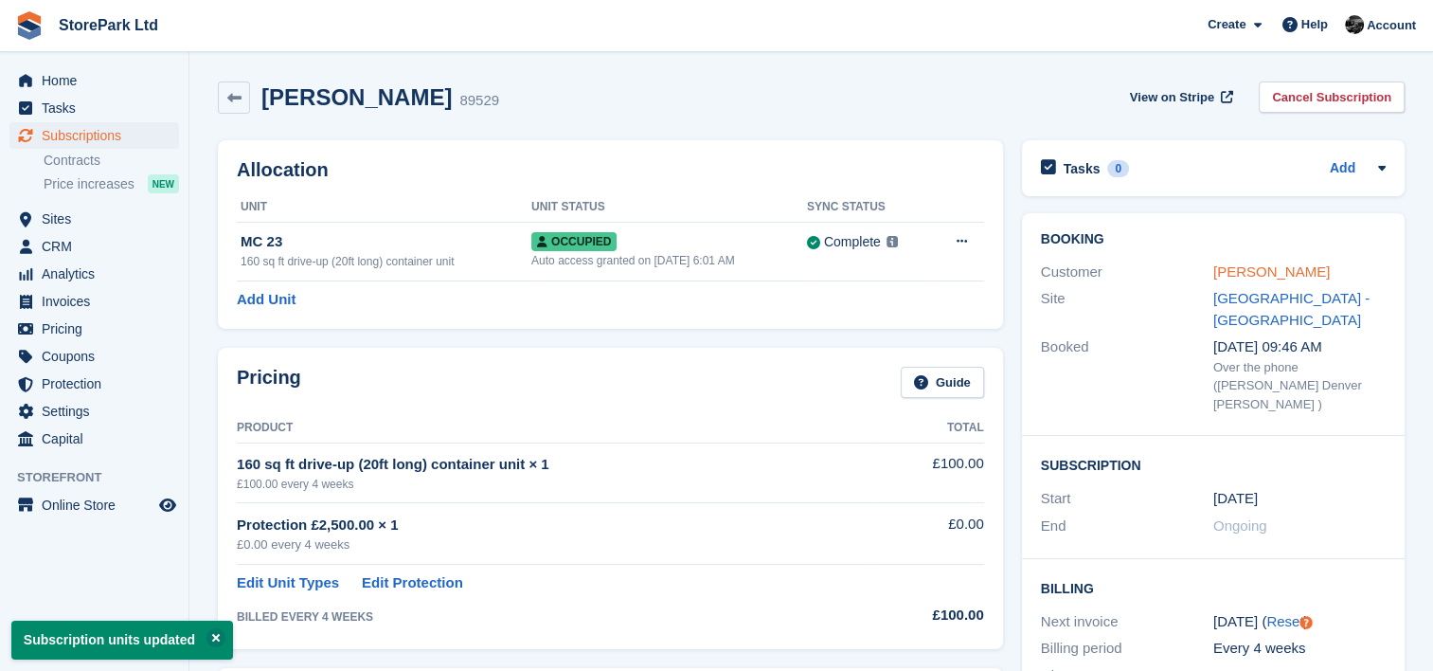
click at [1265, 269] on link "[PERSON_NAME]" at bounding box center [1271, 271] width 116 height 16
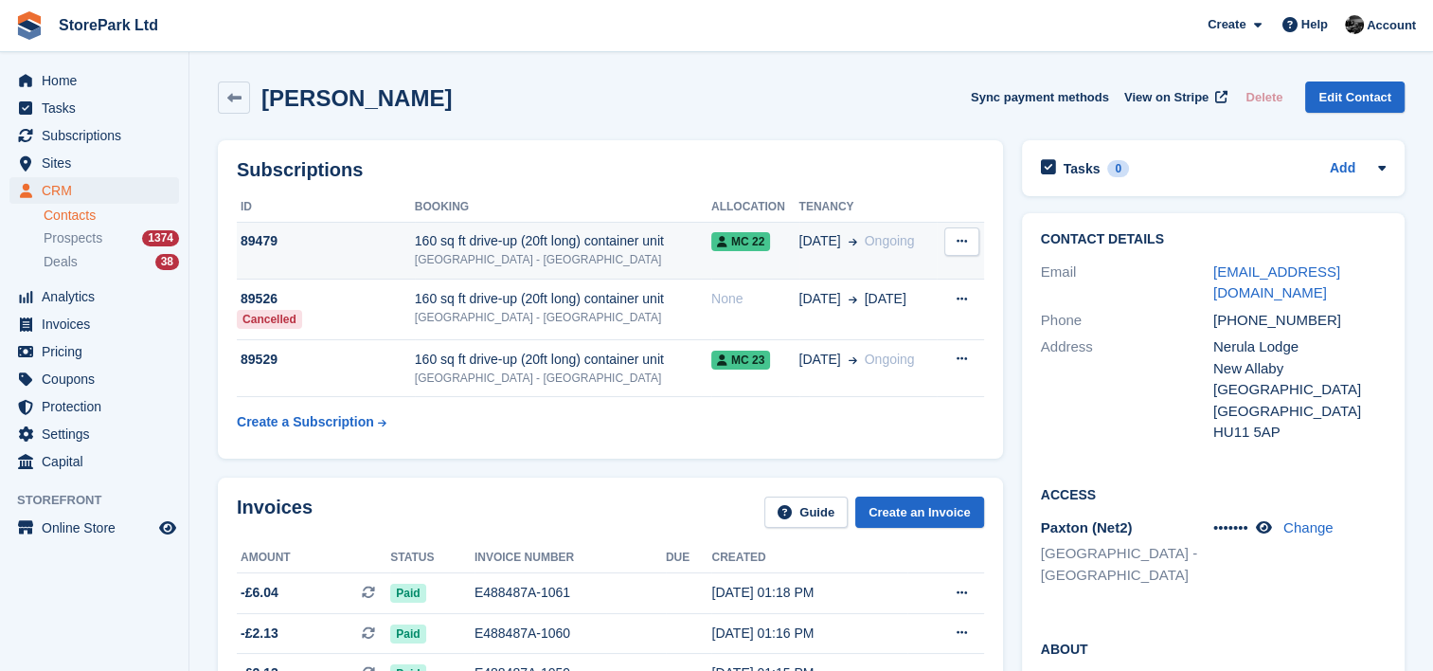
click at [523, 254] on div "[GEOGRAPHIC_DATA] - [GEOGRAPHIC_DATA]" at bounding box center [563, 259] width 296 height 17
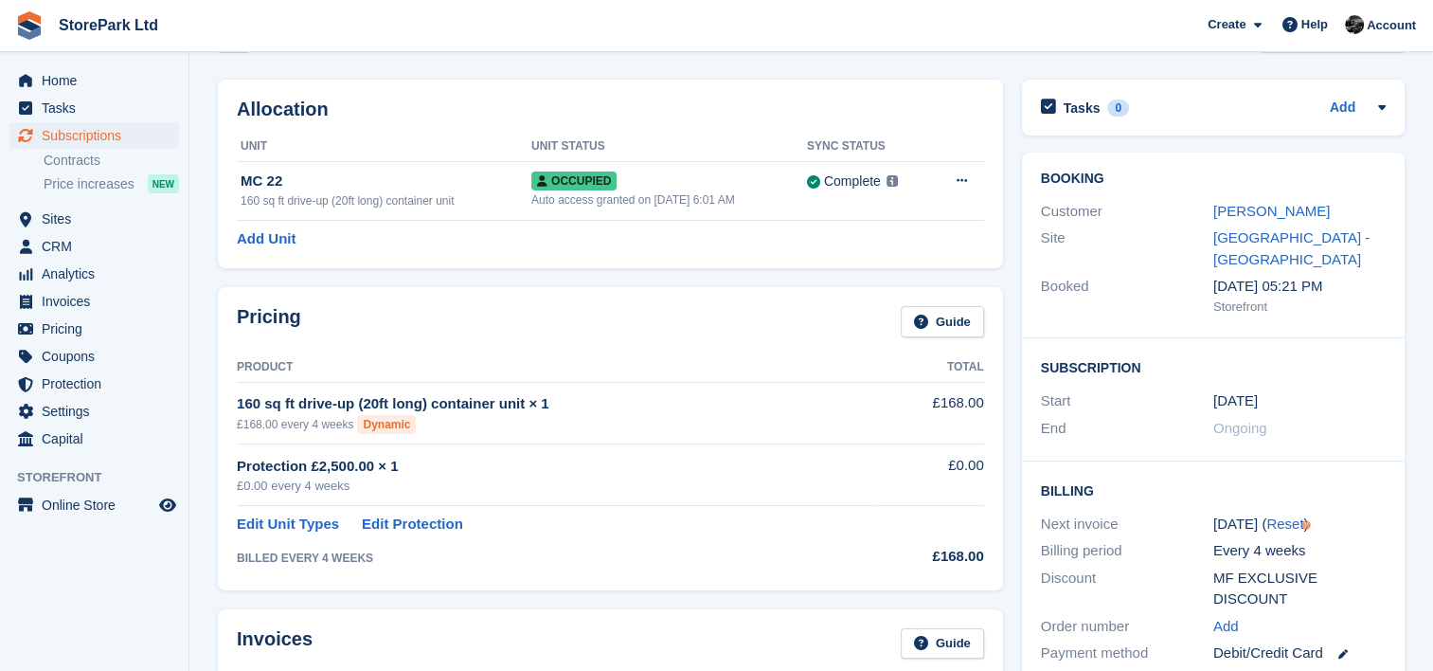
scroll to position [61, 0]
click at [307, 527] on link "Edit Unit Types" at bounding box center [288, 524] width 102 height 22
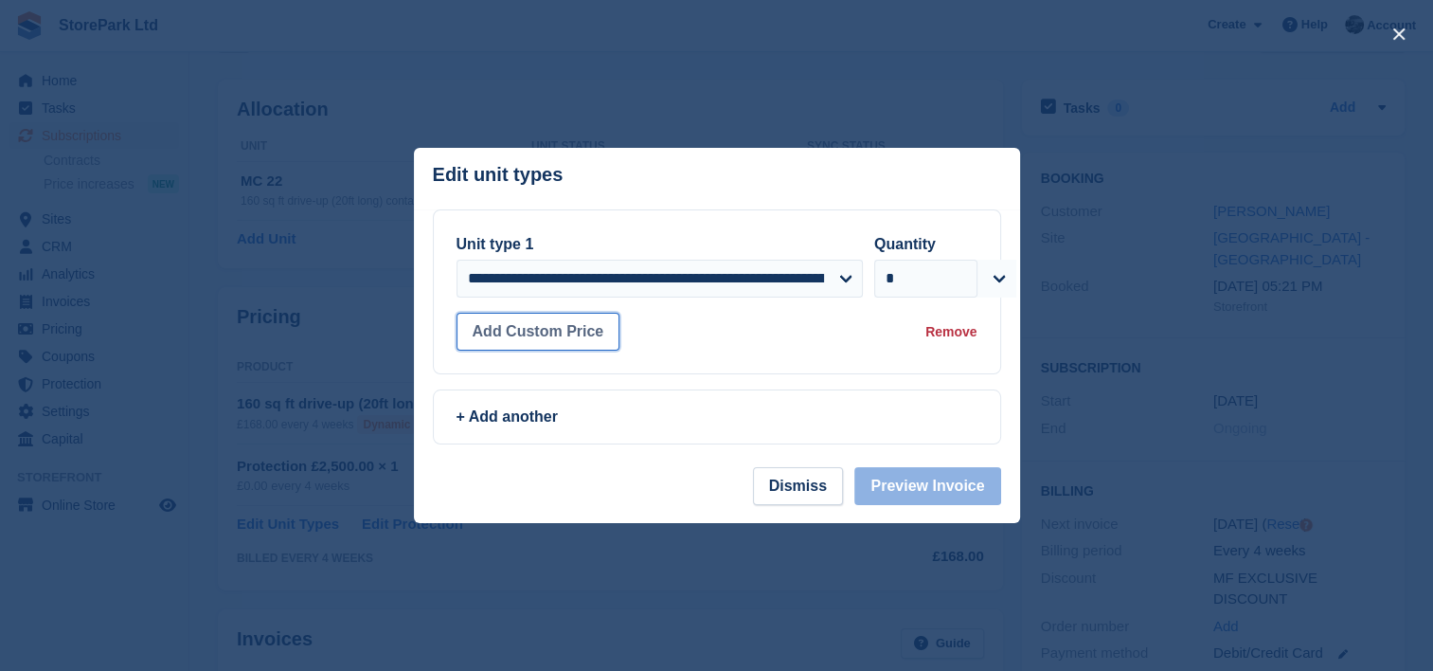
click at [583, 331] on button "Add Custom Price" at bounding box center [539, 332] width 164 height 38
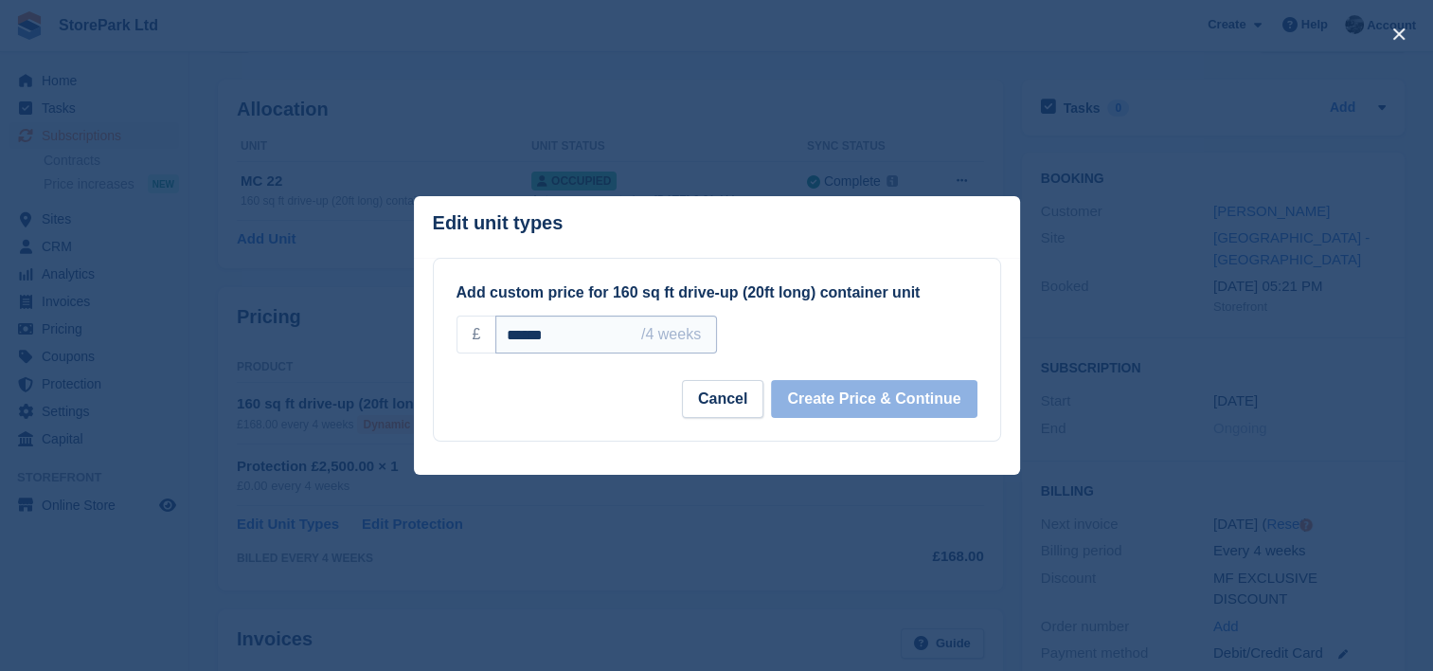
drag, startPoint x: 587, startPoint y: 339, endPoint x: 514, endPoint y: 349, distance: 73.5
click at [514, 349] on input "******" at bounding box center [605, 334] width 221 height 38
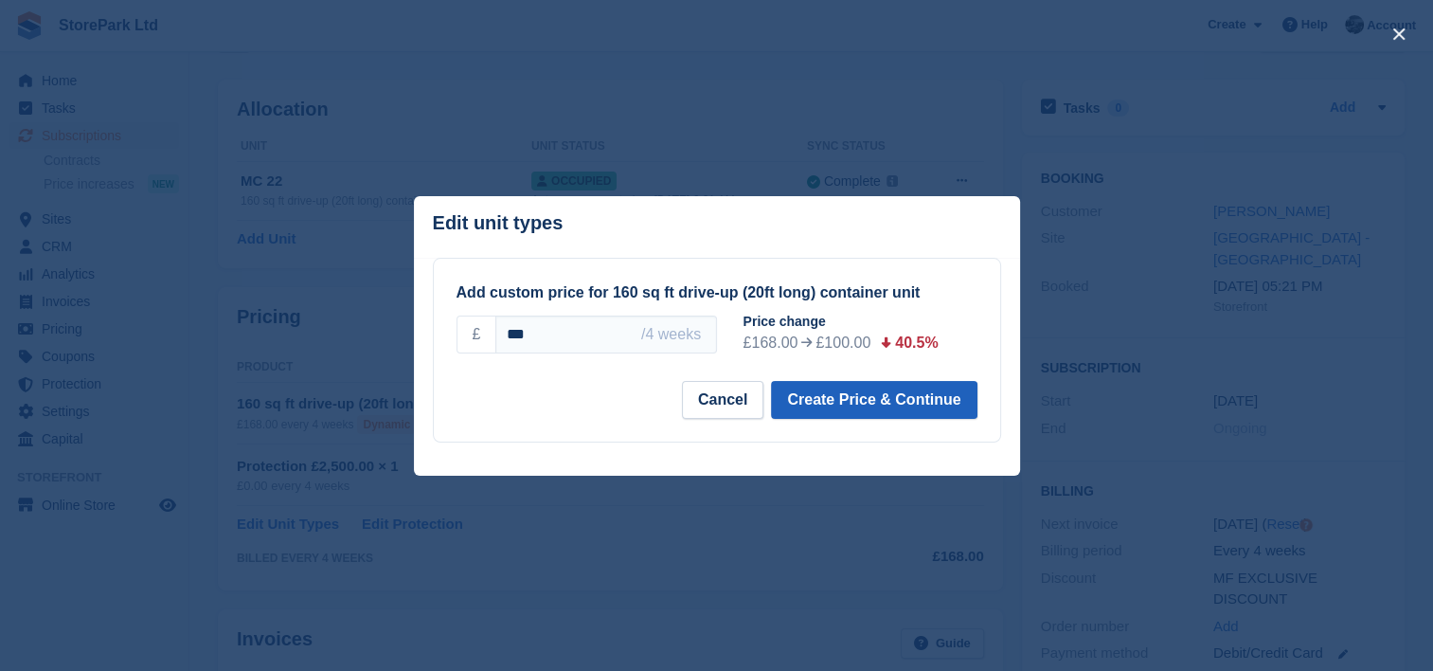
type input "***"
click at [905, 400] on button "Create Price & Continue" at bounding box center [874, 400] width 206 height 38
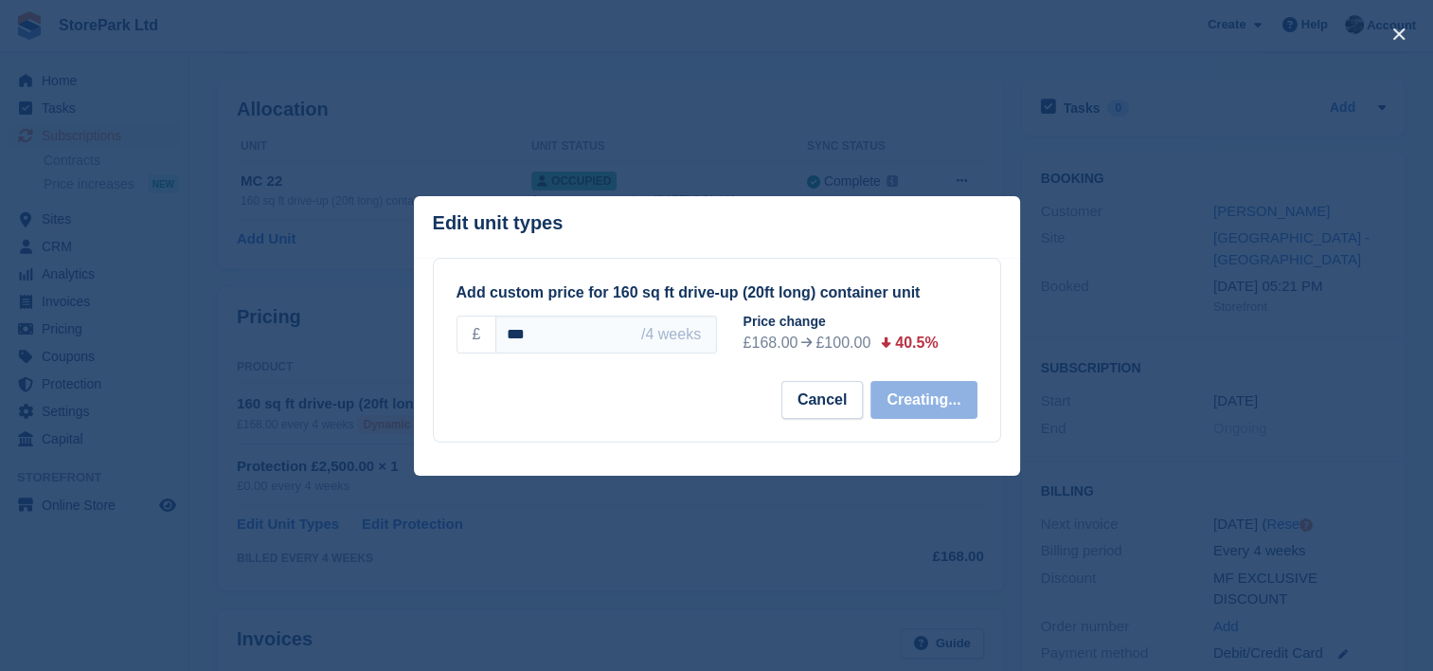
select select "*****"
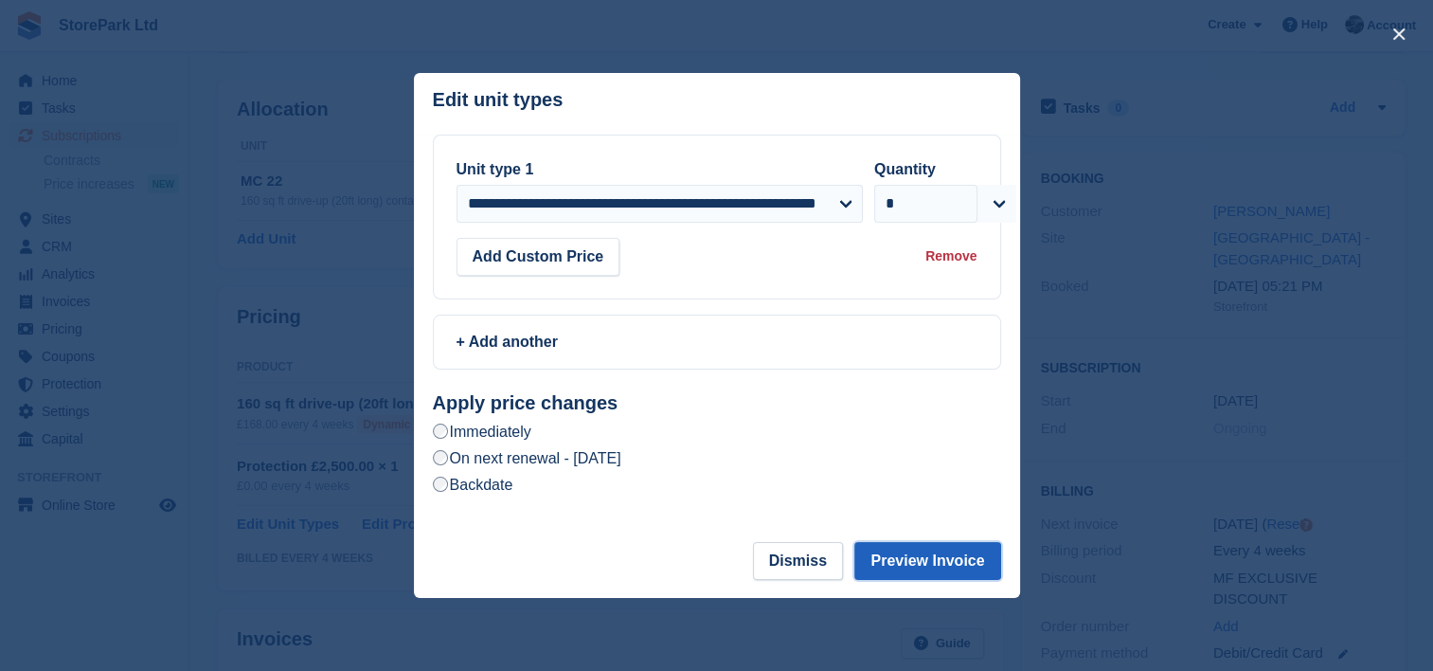
click at [913, 549] on button "Preview Invoice" at bounding box center [927, 561] width 146 height 38
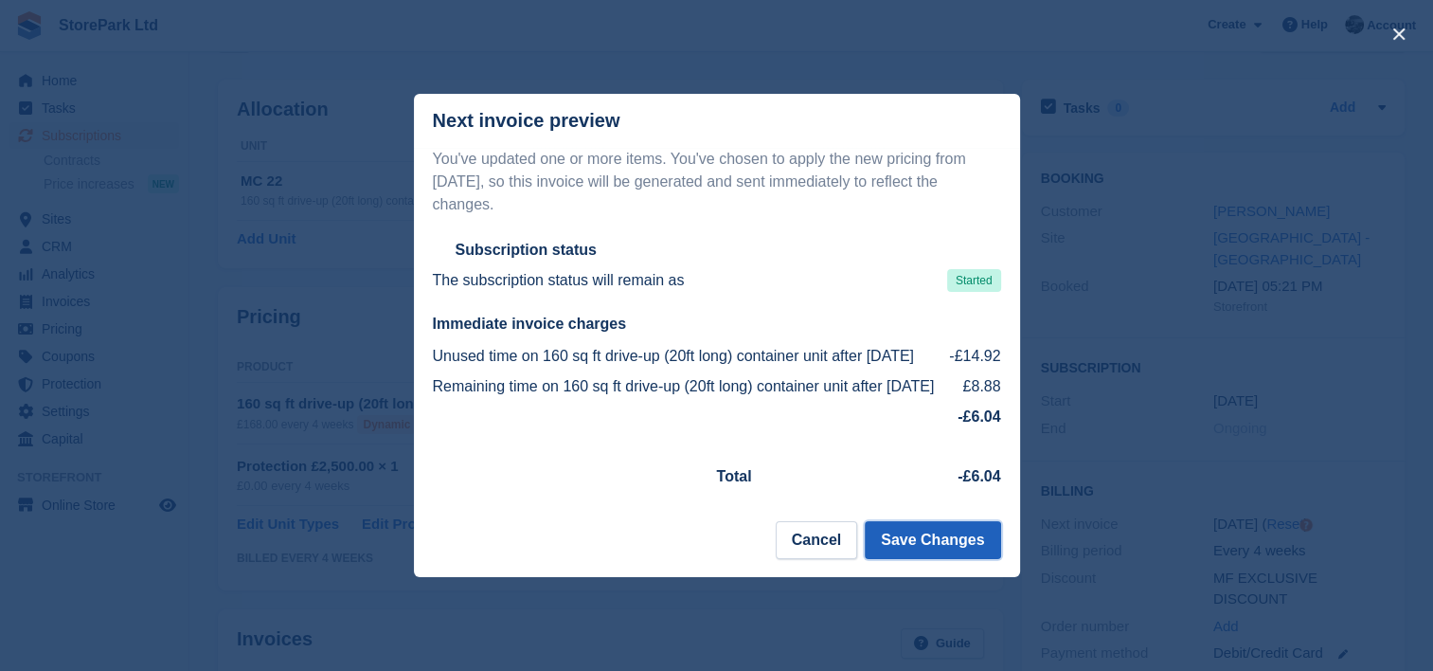
click at [906, 551] on button "Save Changes" at bounding box center [932, 540] width 135 height 38
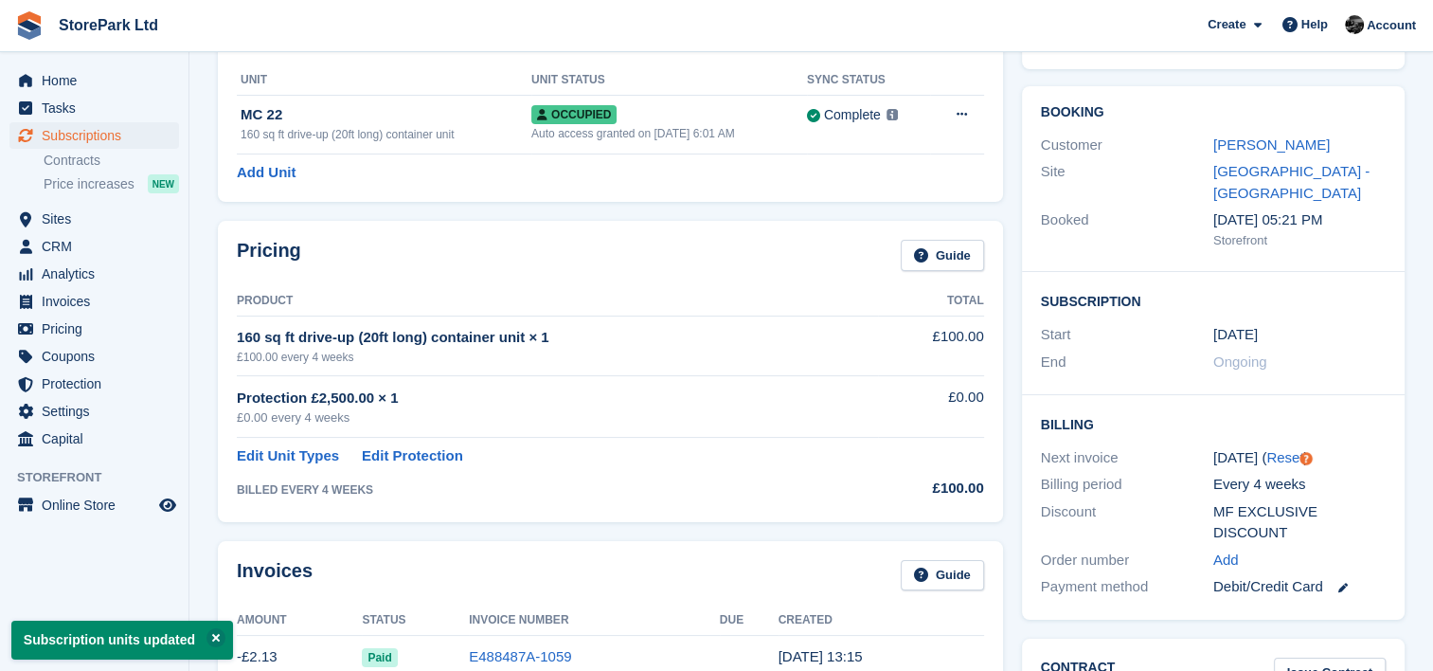
scroll to position [129, 0]
click at [563, 394] on div "Protection £2,500.00 × 1" at bounding box center [557, 396] width 641 height 22
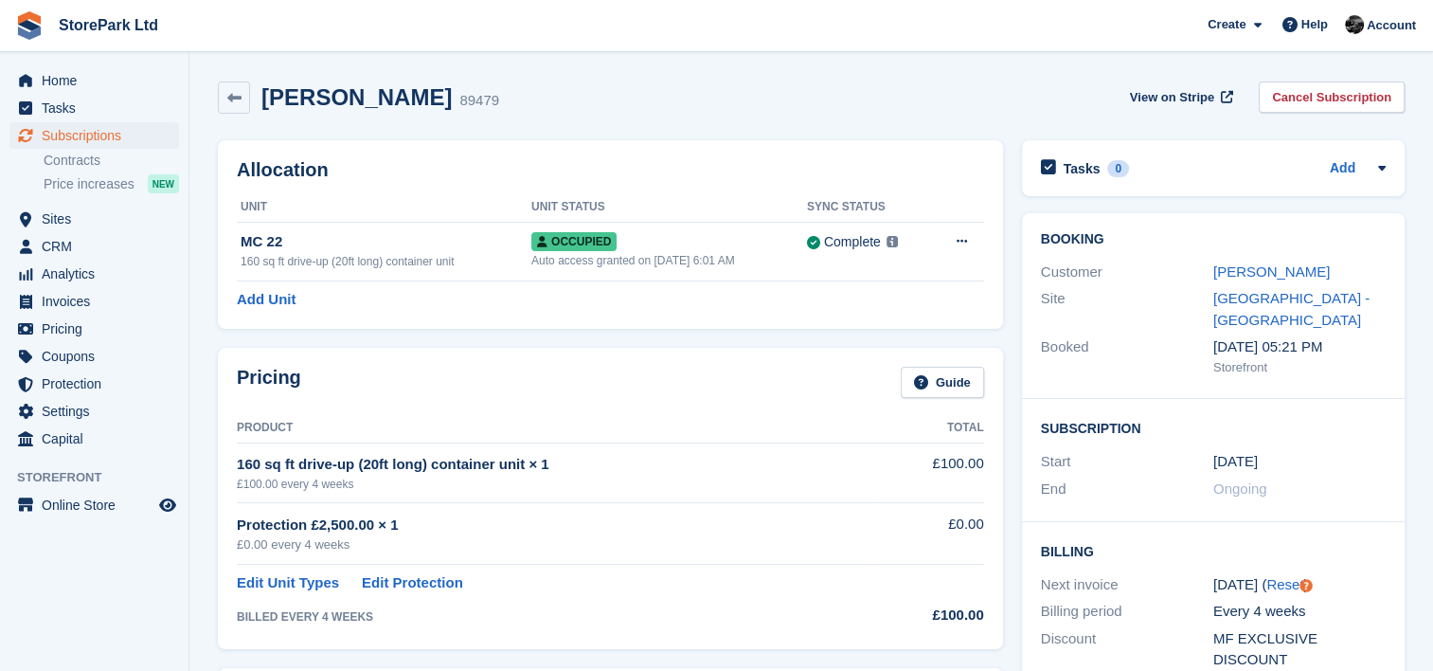
scroll to position [148, 0]
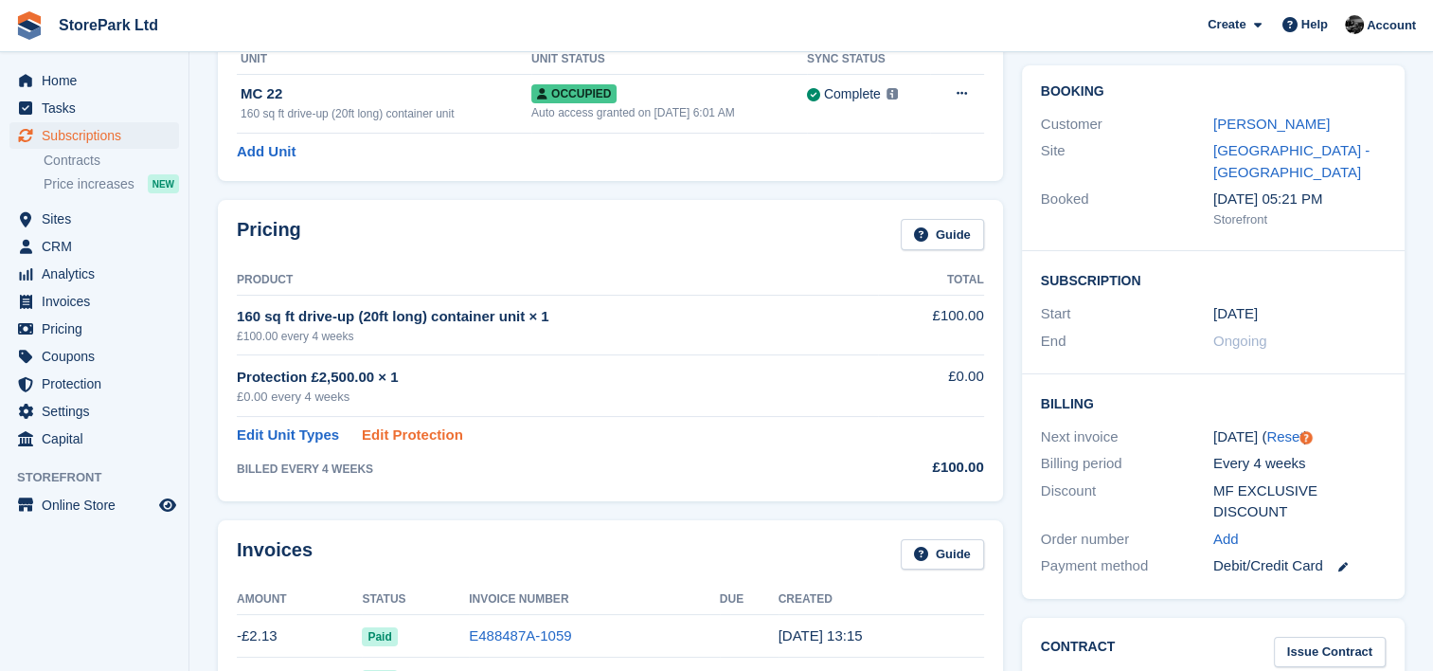
click at [439, 443] on link "Edit Protection" at bounding box center [412, 435] width 101 height 22
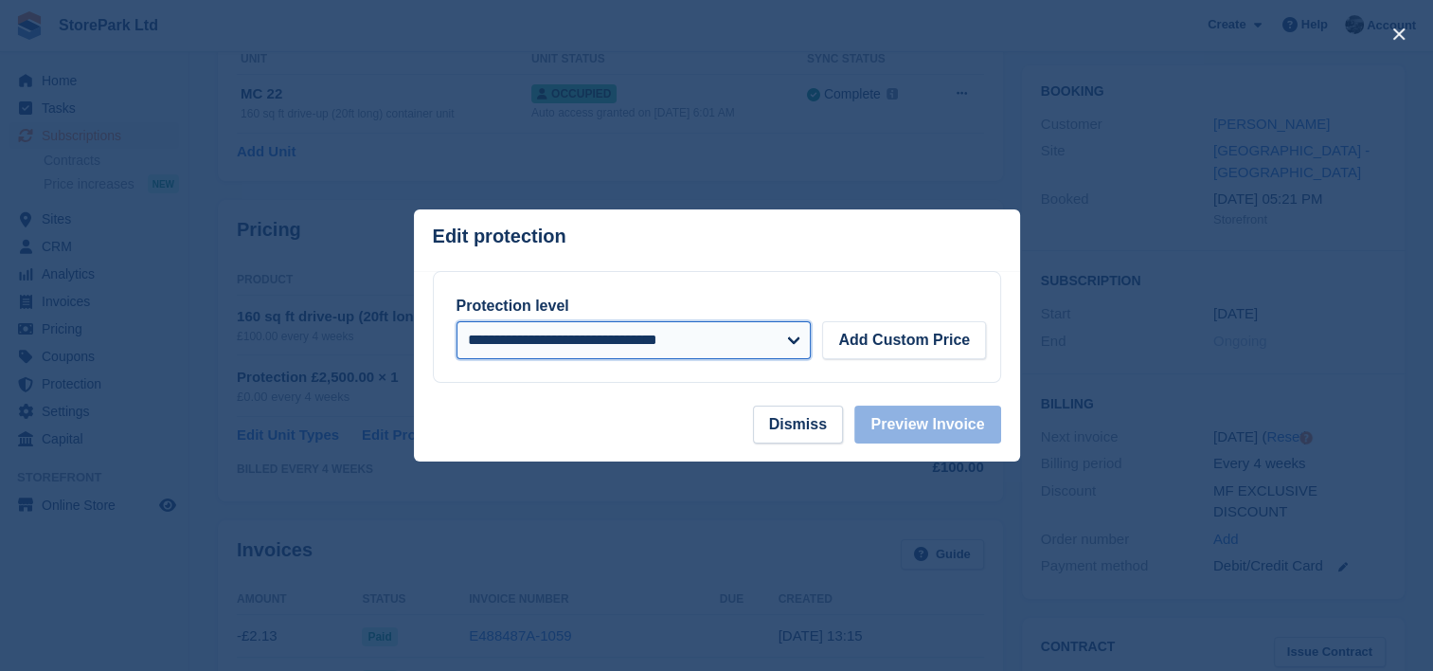
click at [794, 341] on select "**********" at bounding box center [634, 340] width 355 height 38
select select
click at [457, 321] on select "**********" at bounding box center [634, 340] width 355 height 38
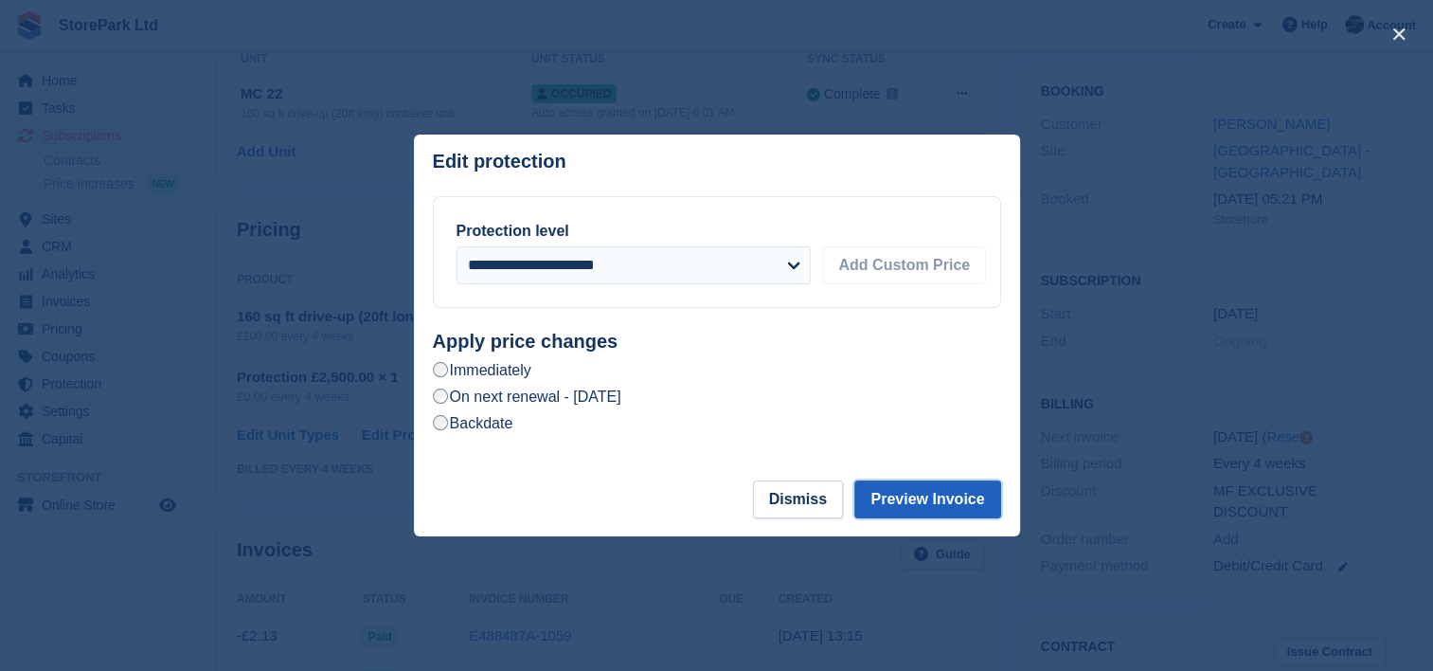
click at [937, 489] on button "Preview Invoice" at bounding box center [927, 499] width 146 height 38
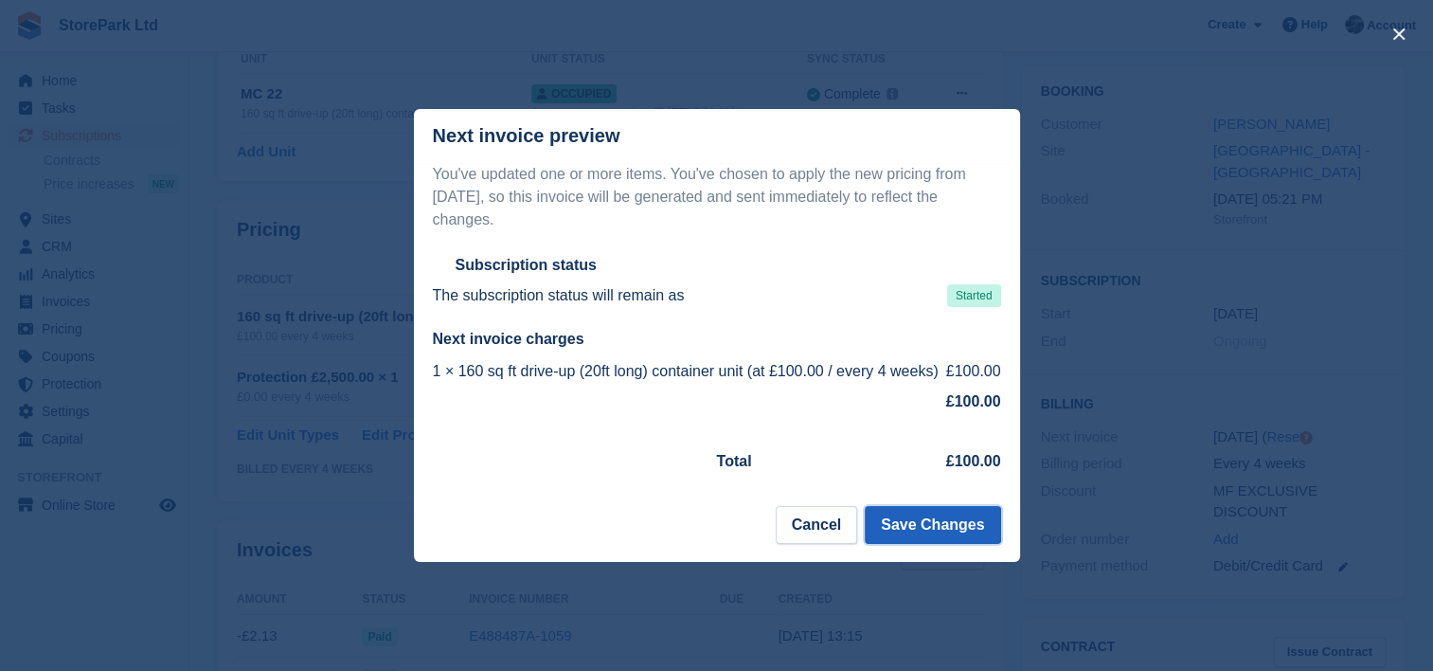
click at [932, 506] on button "Save Changes" at bounding box center [932, 525] width 135 height 38
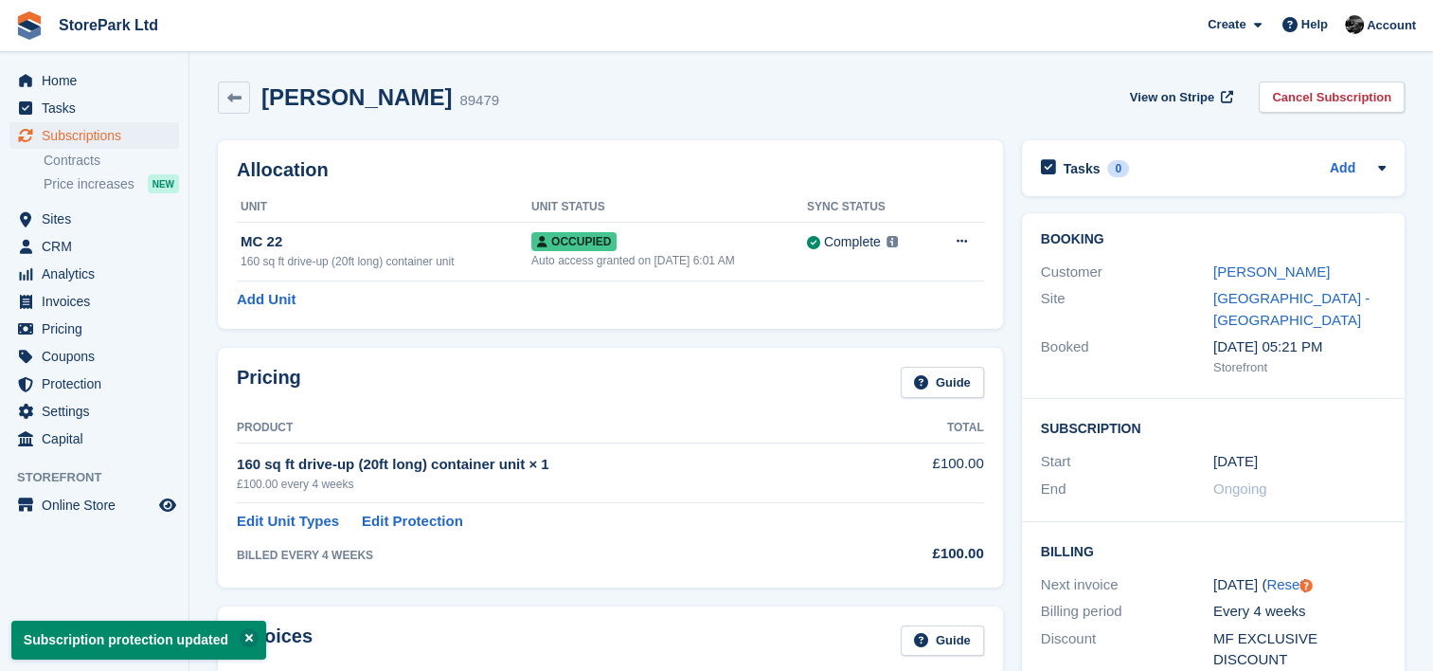
click at [703, 348] on div "Pricing Guide Product Total 160 sq ft drive-up (20ft long) container unit × 1 £…" at bounding box center [610, 467] width 785 height 239
click at [668, 110] on div "[PERSON_NAME] 89479 View on Stripe Cancel Subscription" at bounding box center [811, 97] width 1187 height 32
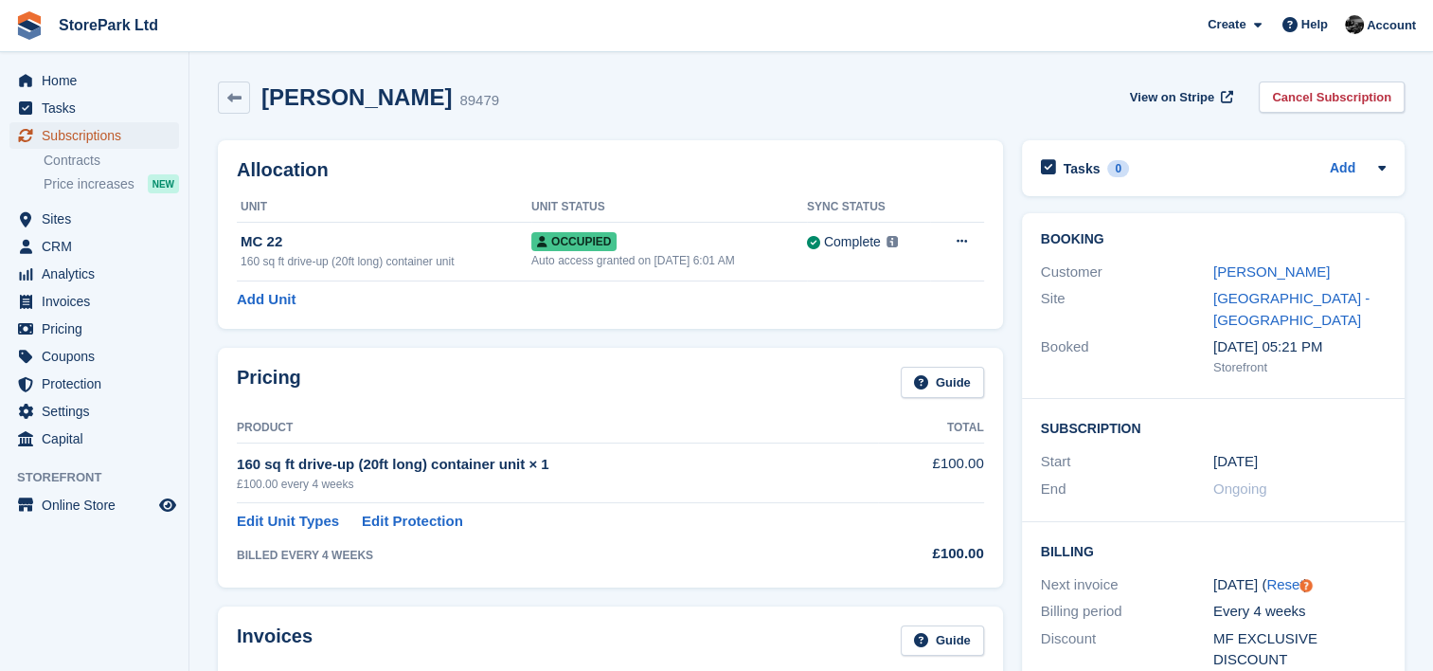
click at [81, 142] on span "Subscriptions" at bounding box center [99, 135] width 114 height 27
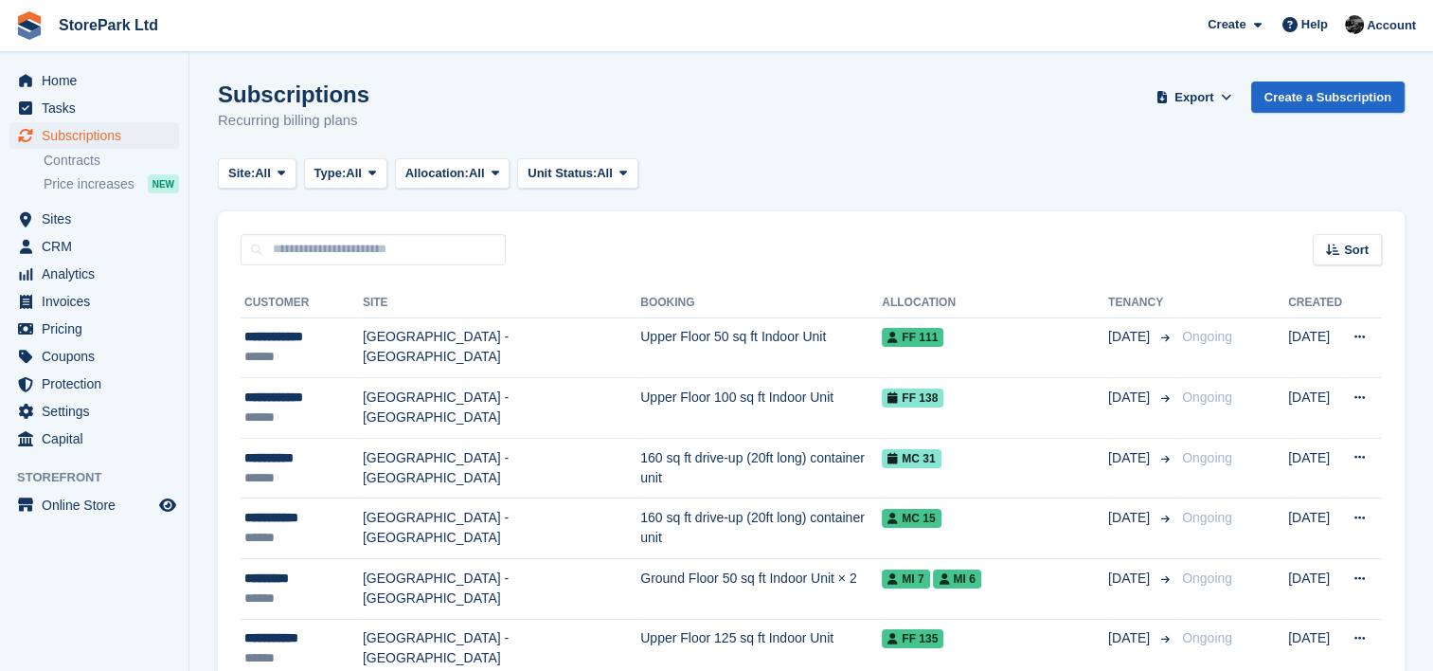
click at [465, 129] on div "Subscriptions Recurring billing plans Export Export Subscriptions Export a CSV …" at bounding box center [811, 117] width 1187 height 73
click at [119, 224] on span "Sites" at bounding box center [99, 219] width 114 height 27
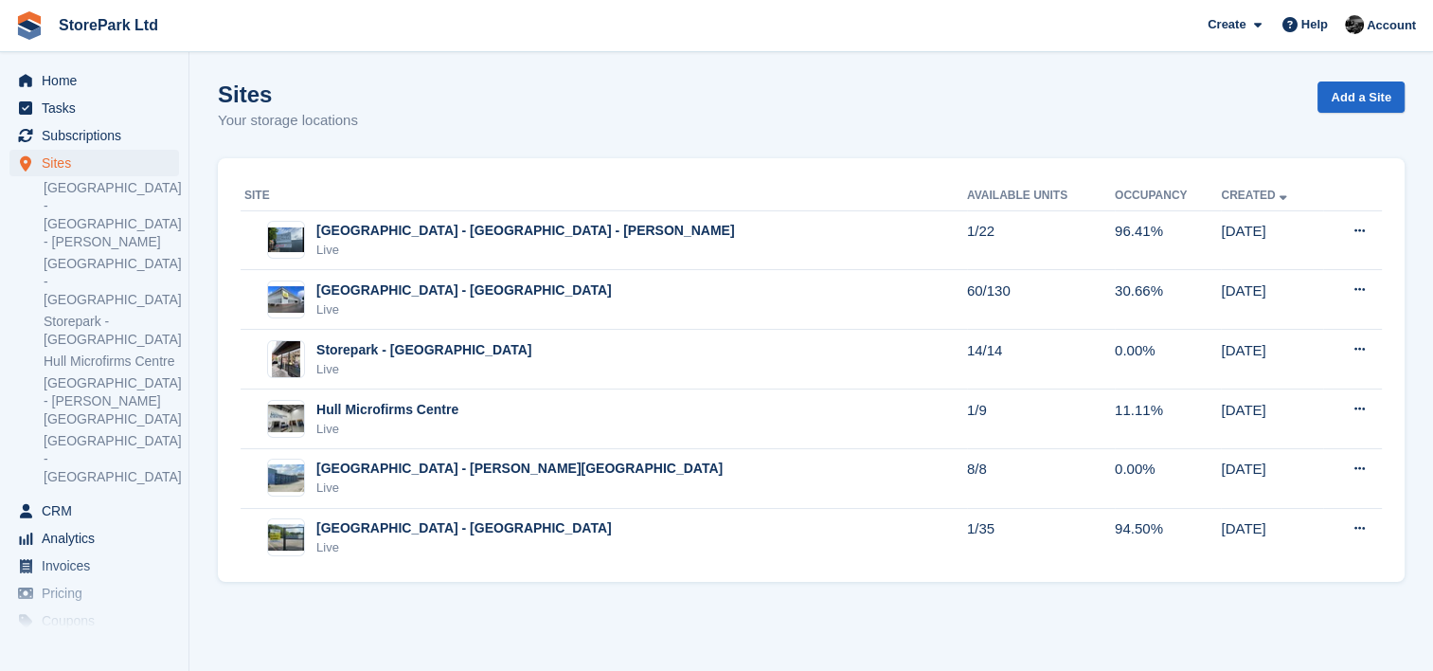
click at [618, 126] on div "Sites Your storage locations Add a Site" at bounding box center [811, 117] width 1187 height 73
click at [614, 134] on div "Sites Your storage locations Add a Site" at bounding box center [811, 117] width 1187 height 73
click at [512, 120] on div "Sites Your storage locations Add a Site" at bounding box center [811, 117] width 1187 height 73
click at [537, 118] on div "Sites Your storage locations Add a Site" at bounding box center [811, 117] width 1187 height 73
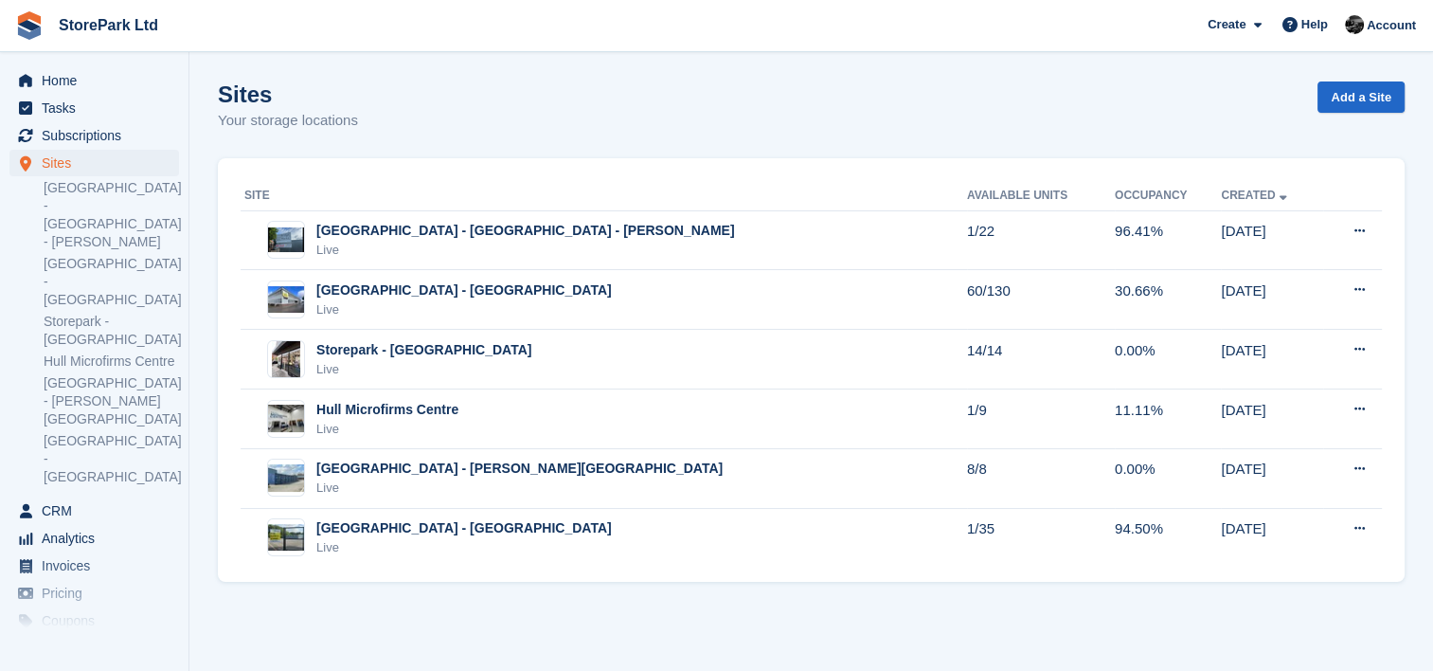
click at [582, 135] on div "Sites Your storage locations Add a Site" at bounding box center [811, 117] width 1187 height 73
click at [594, 149] on div "Sites Your storage locations Add a Site" at bounding box center [811, 117] width 1187 height 73
click at [633, 117] on div "Sites Your storage locations Add a Site" at bounding box center [811, 117] width 1187 height 73
click at [600, 171] on div "Site Available Units Occupancy Created [GEOGRAPHIC_DATA] - [GEOGRAPHIC_DATA] - …" at bounding box center [811, 370] width 1187 height 424
click at [549, 122] on div "Sites Your storage locations Add a Site" at bounding box center [811, 117] width 1187 height 73
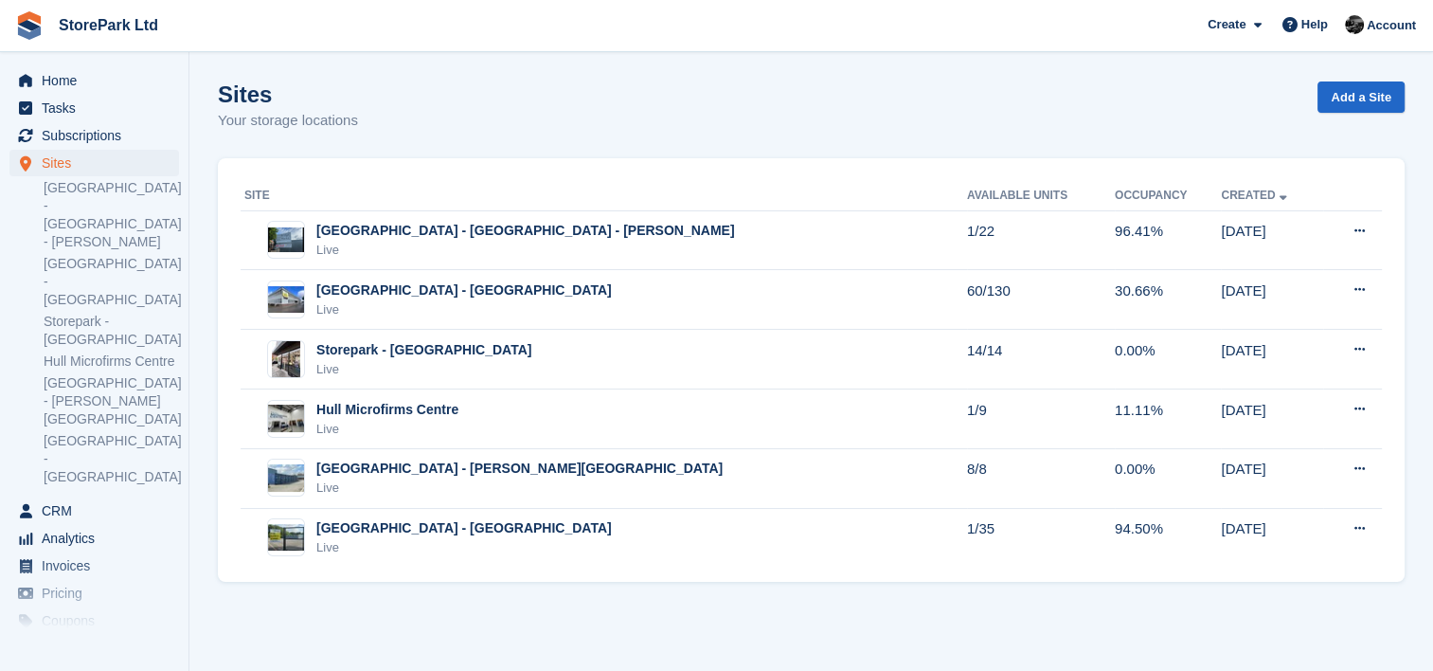
click at [564, 128] on div "Sites Your storage locations Add a Site" at bounding box center [811, 117] width 1187 height 73
click at [596, 132] on div "Sites Your storage locations Add a Site" at bounding box center [811, 117] width 1187 height 73
click at [593, 148] on div "Sites Your storage locations Add a Site" at bounding box center [811, 117] width 1187 height 73
